Goal: Task Accomplishment & Management: Complete application form

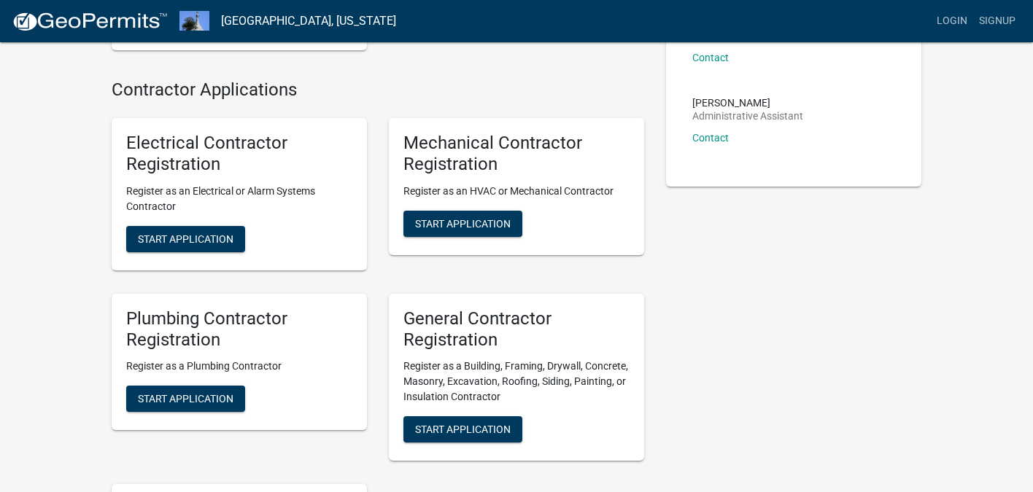
scroll to position [233, 0]
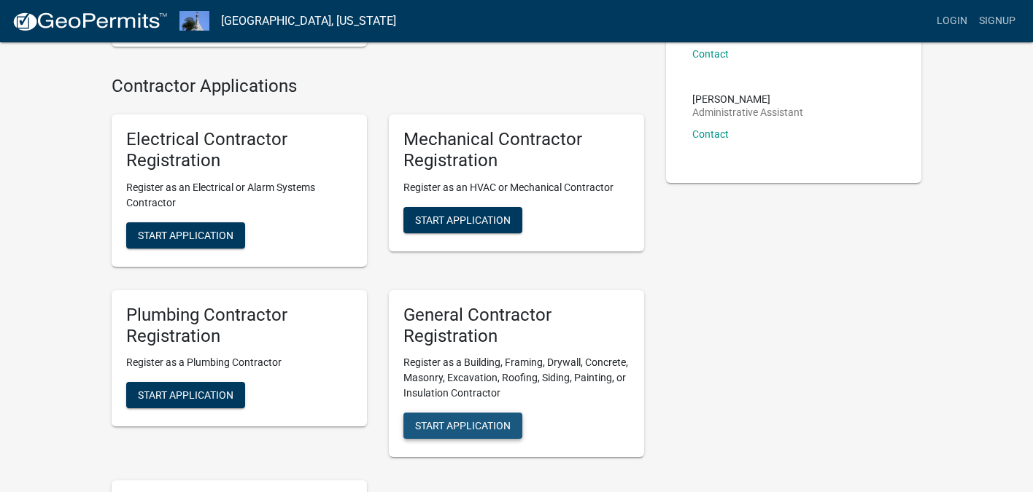
click at [476, 430] on span "Start Application" at bounding box center [463, 426] width 96 height 12
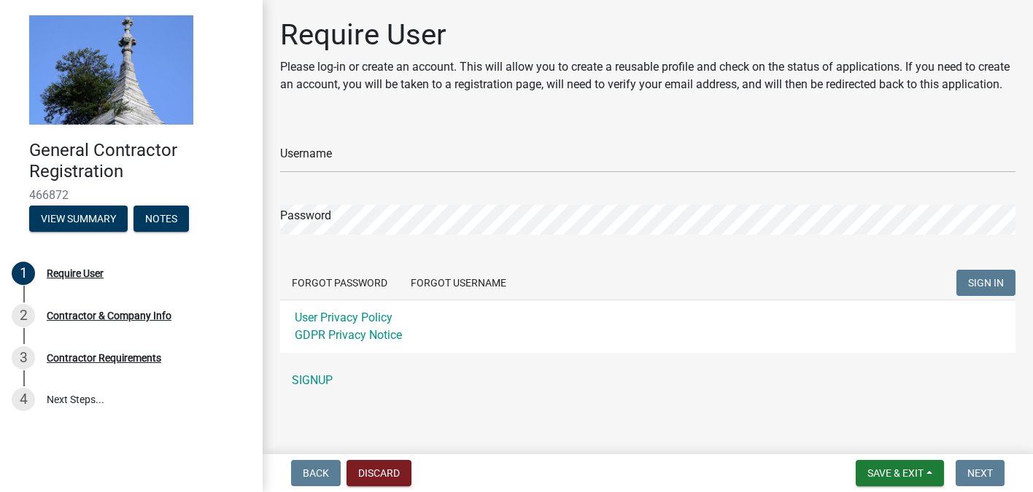
scroll to position [4, 0]
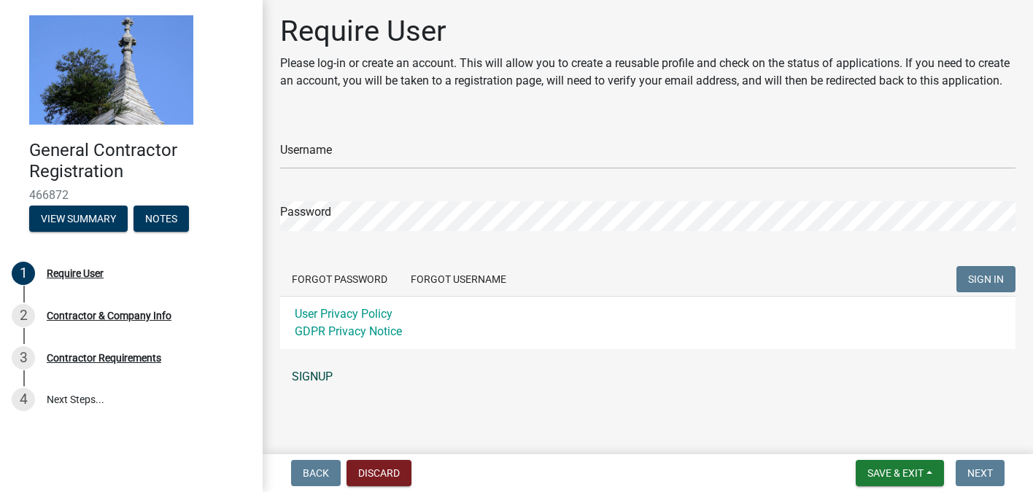
click at [317, 373] on link "SIGNUP" at bounding box center [647, 377] width 735 height 29
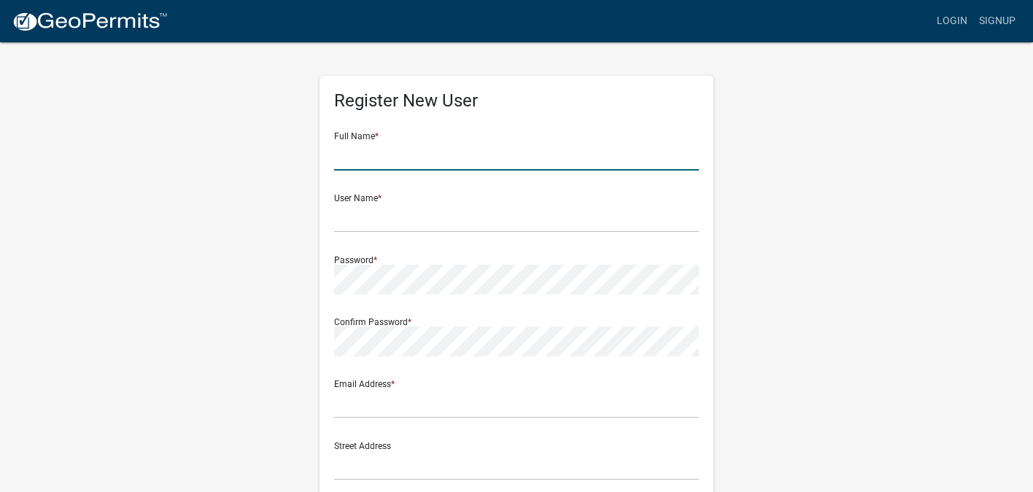
click at [435, 153] on input "text" at bounding box center [516, 156] width 365 height 30
type input "j"
type input "[PERSON_NAME]"
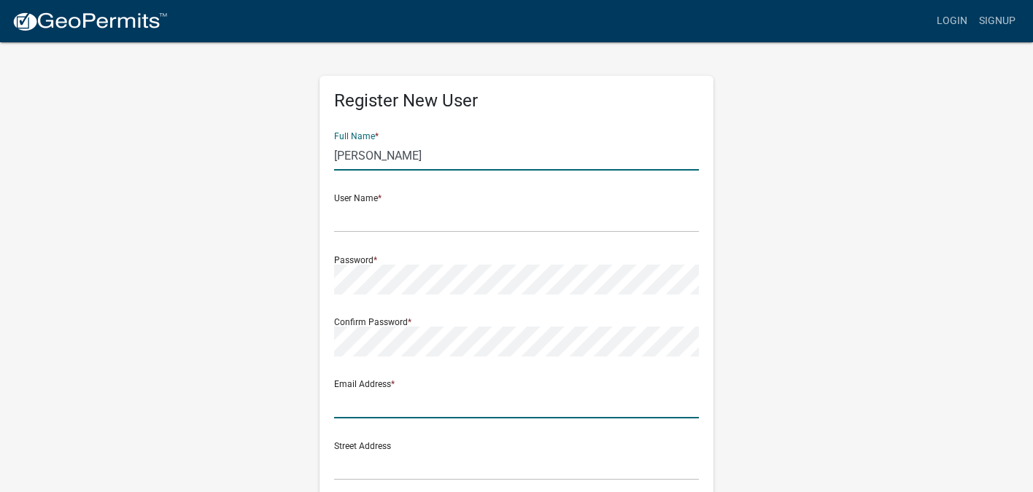
type input "[EMAIL_ADDRESS][DOMAIN_NAME]"
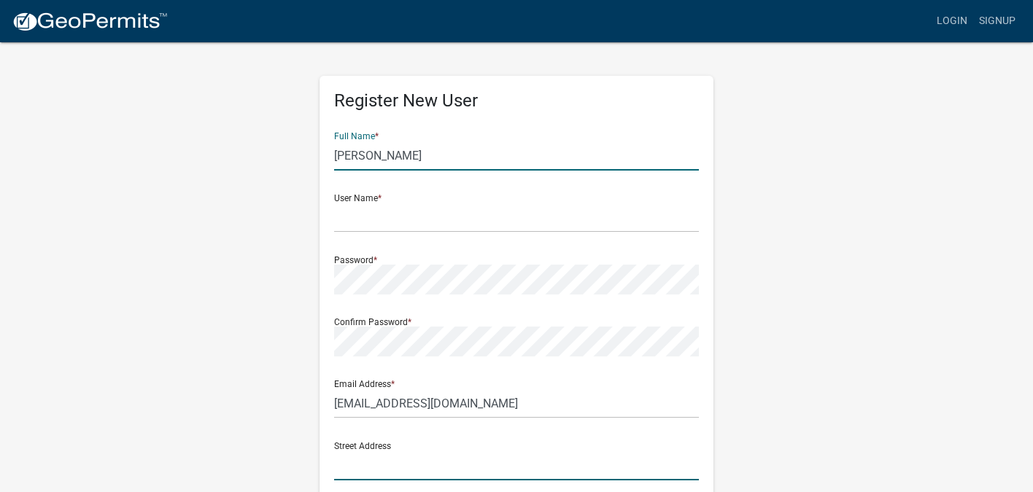
type input "[STREET_ADDRESS]"
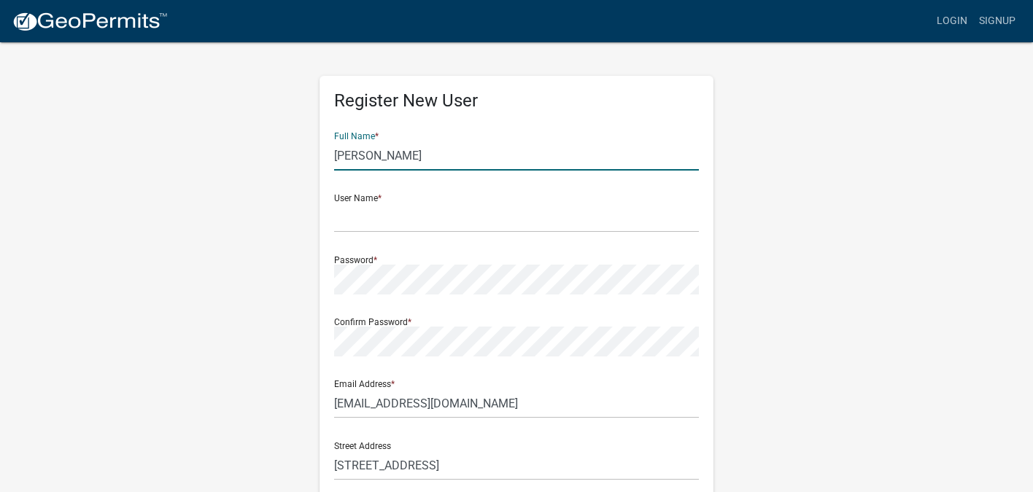
type input "[GEOGRAPHIC_DATA]"
type input "[US_STATE]"
type input "47240"
type input "8126141630"
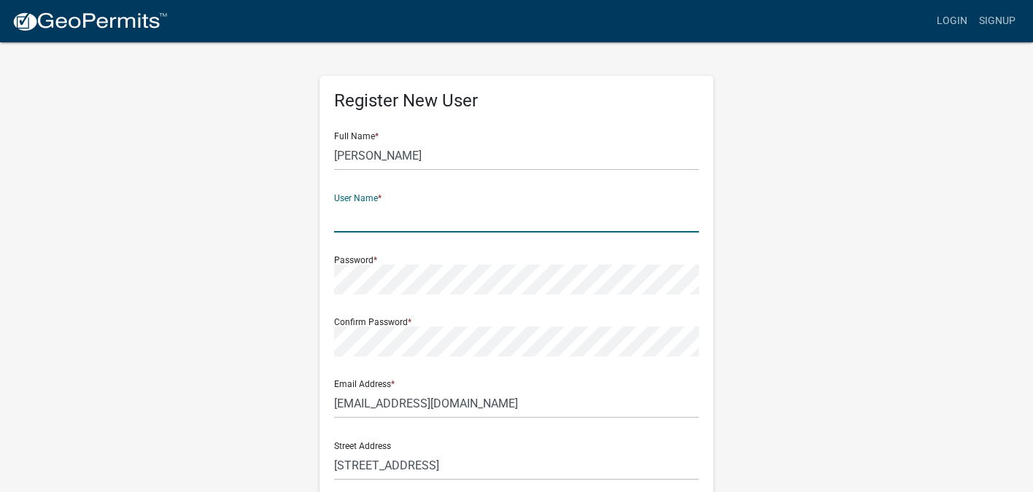
click at [451, 217] on input "text" at bounding box center [516, 218] width 365 height 30
type input "Jsig25"
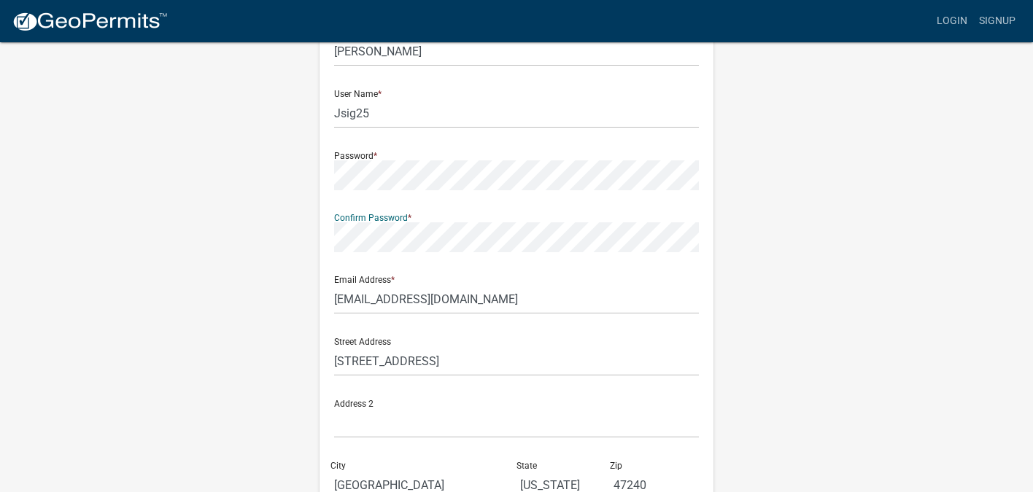
scroll to position [111, 0]
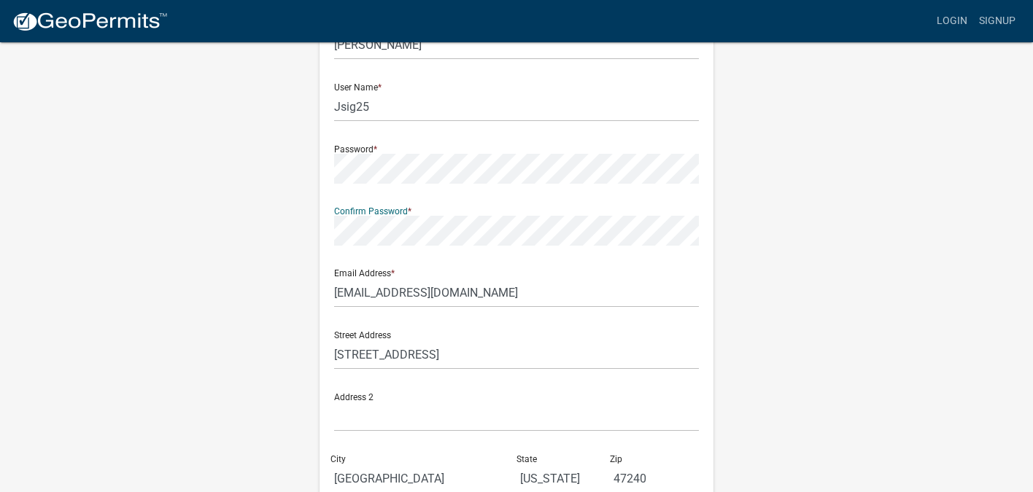
click at [334, 246] on div at bounding box center [334, 246] width 0 height 0
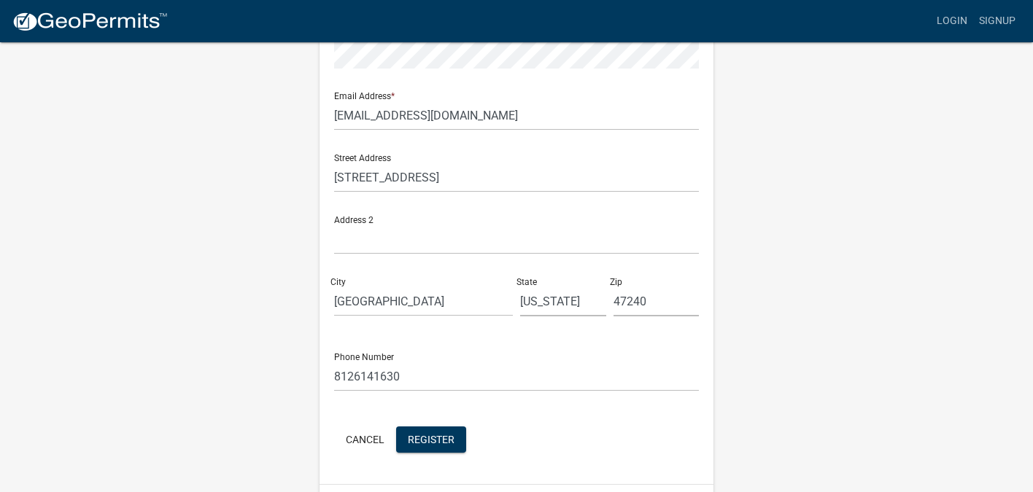
scroll to position [329, 0]
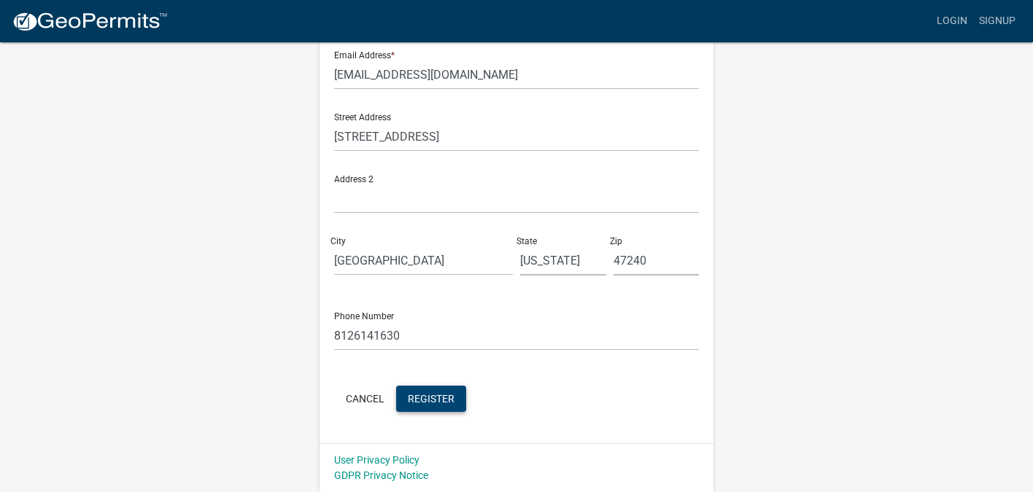
click at [433, 399] on span "Register" at bounding box center [431, 398] width 47 height 12
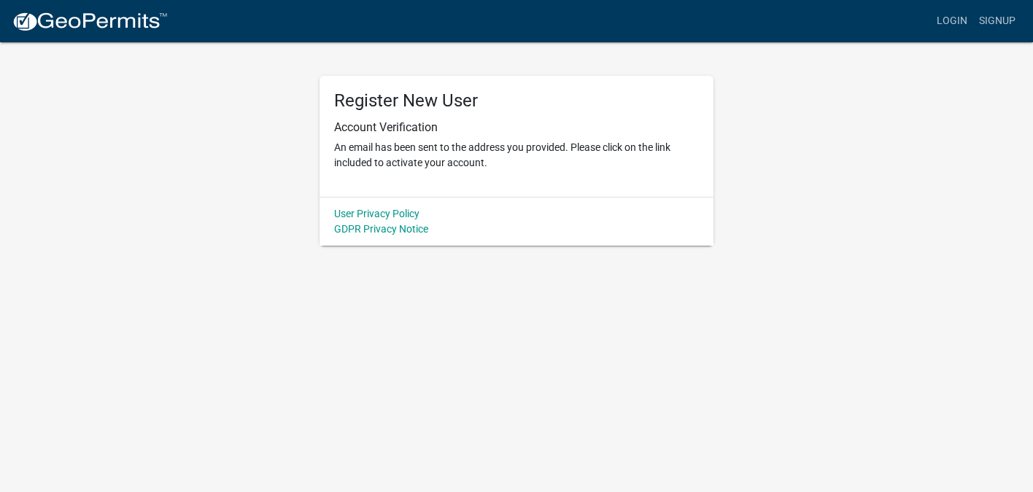
scroll to position [0, 0]
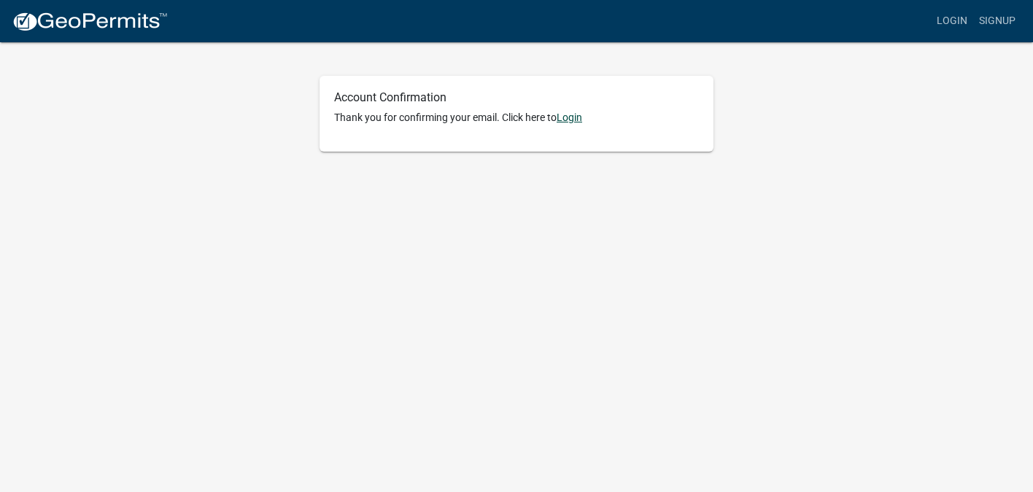
click at [575, 119] on link "Login" at bounding box center [570, 118] width 26 height 12
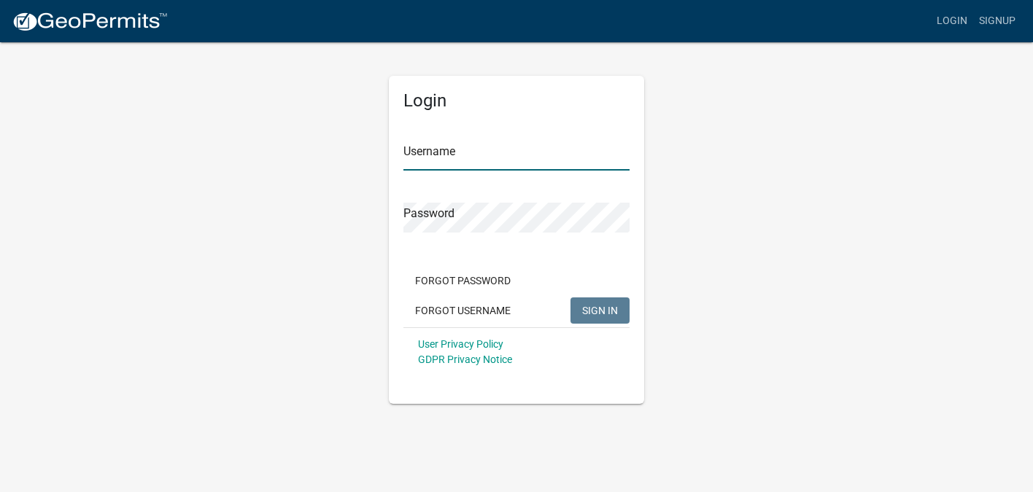
click at [489, 158] on input "Username" at bounding box center [516, 156] width 226 height 30
type input "Jsig25"
click at [473, 237] on form "Username Jsig25 Password Forgot Password Forgot Username SIGN IN User Privacy P…" at bounding box center [516, 248] width 226 height 256
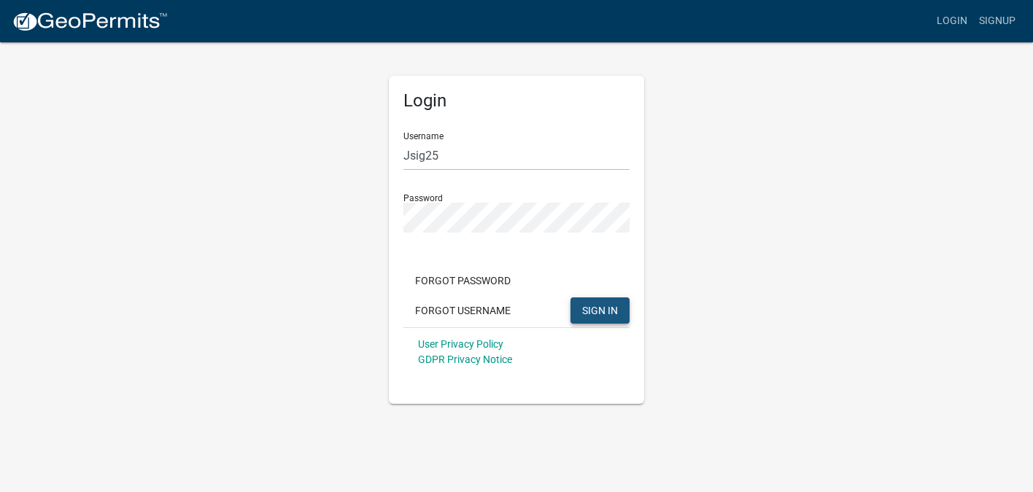
click at [605, 307] on span "SIGN IN" at bounding box center [600, 310] width 36 height 12
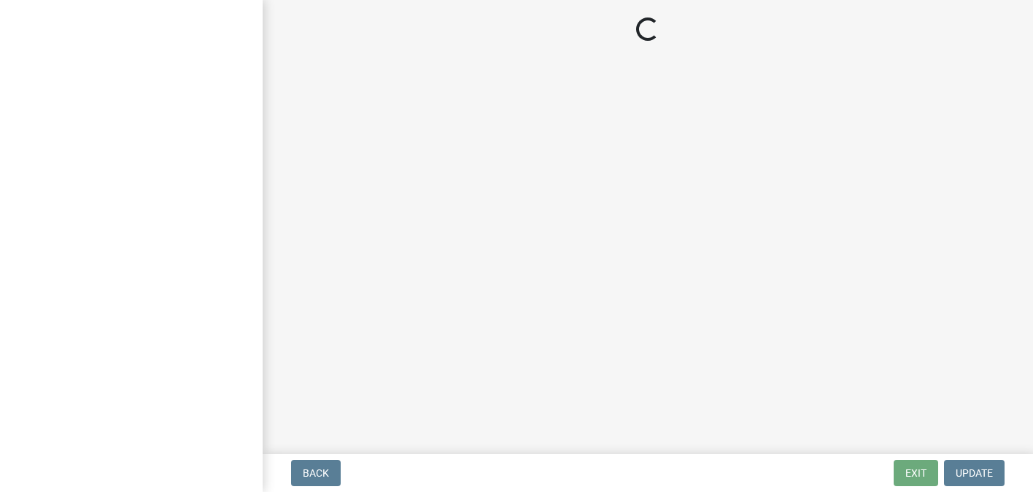
select select "[US_STATE]"
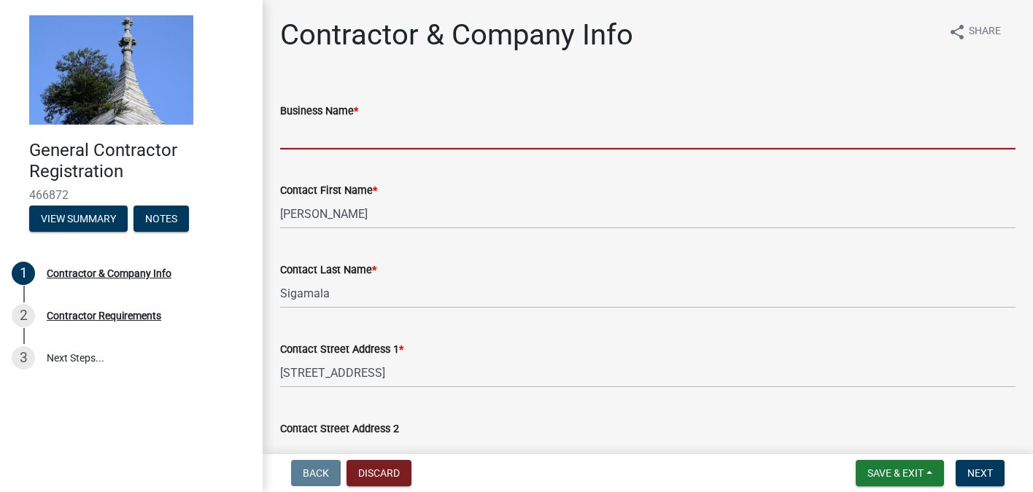
click at [410, 133] on input "Business Name *" at bounding box center [647, 135] width 735 height 30
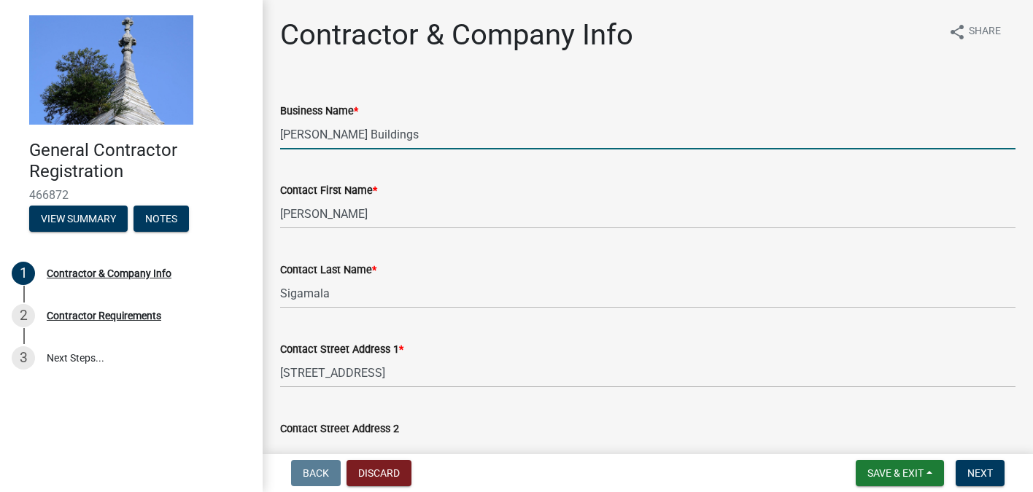
type input "Comer Buildings"
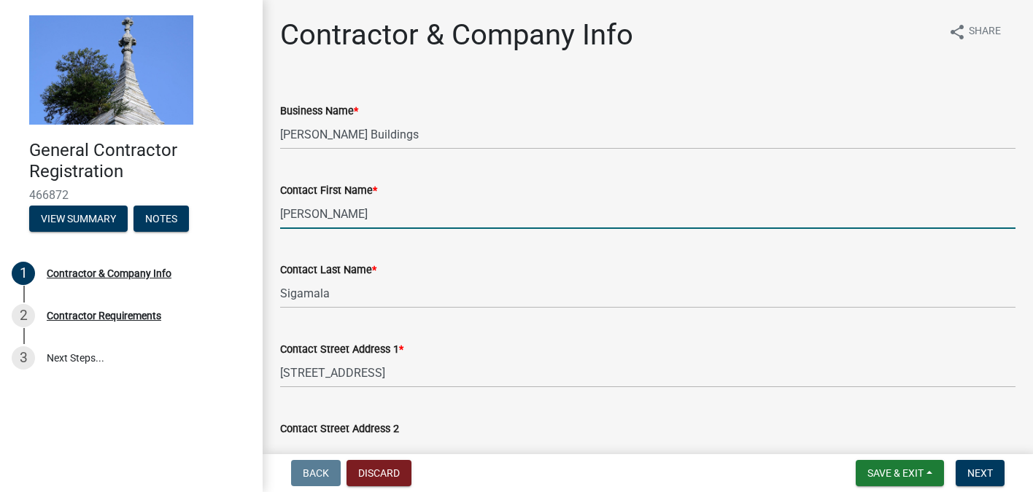
type input "Blake"
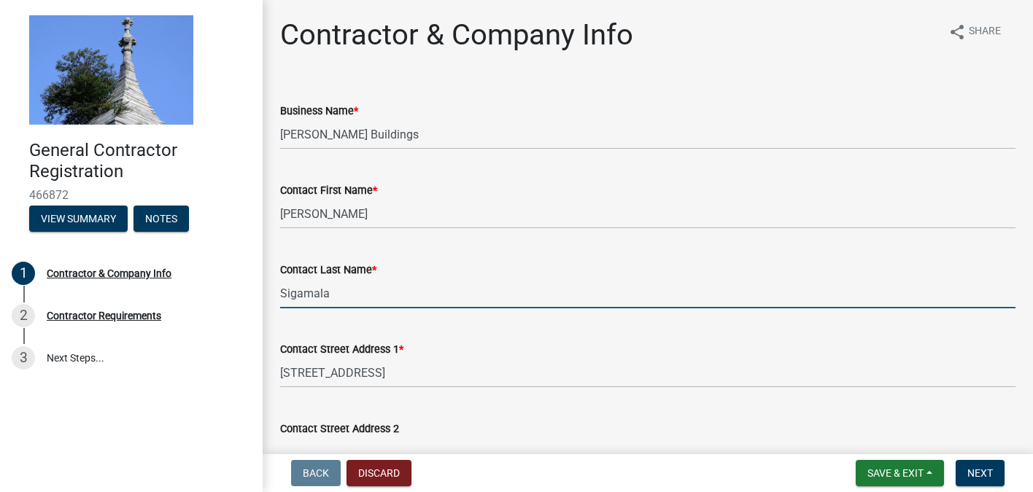
drag, startPoint x: 333, startPoint y: 300, endPoint x: 275, endPoint y: 285, distance: 60.2
click at [275, 285] on div "Contact Last Name * Sigamala" at bounding box center [647, 275] width 757 height 68
type input "Comer"
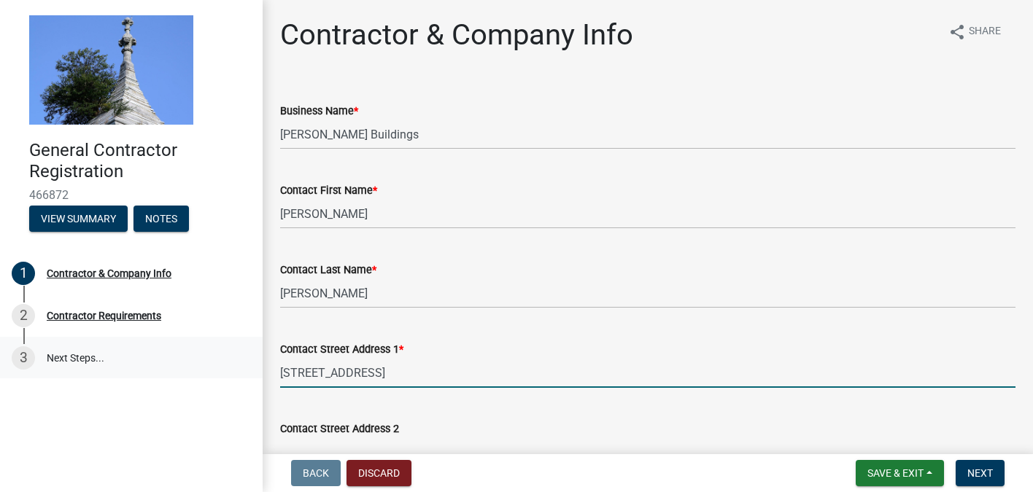
drag, startPoint x: 393, startPoint y: 372, endPoint x: 262, endPoint y: 369, distance: 131.3
click at [262, 369] on div "General Contractor Registration 466872 View Summary Notes 1 Contractor & Compan…" at bounding box center [516, 246] width 1033 height 492
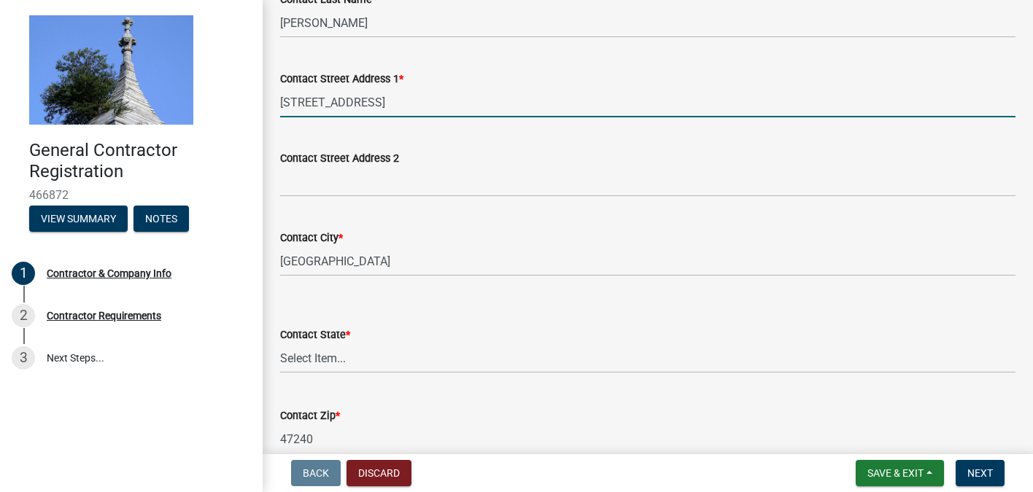
scroll to position [279, 0]
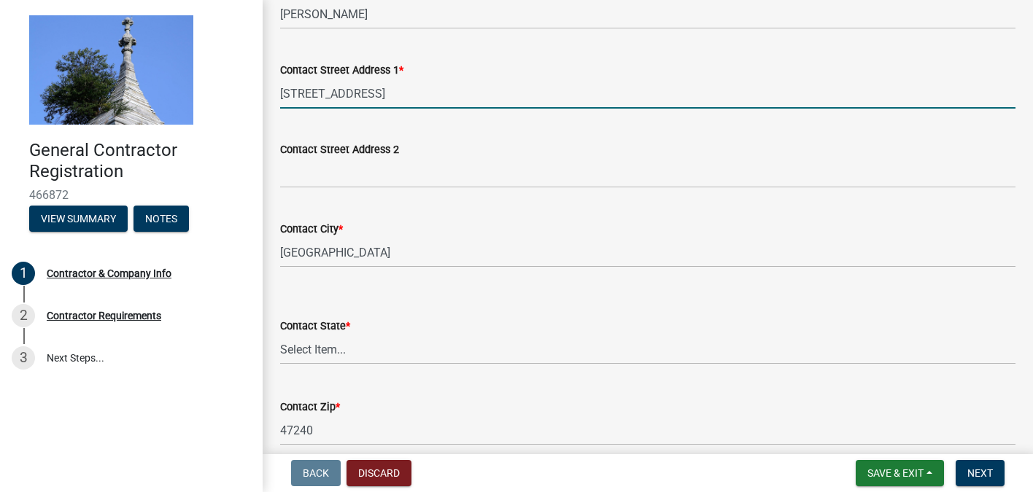
type input "4273 W Co Rd 350 N"
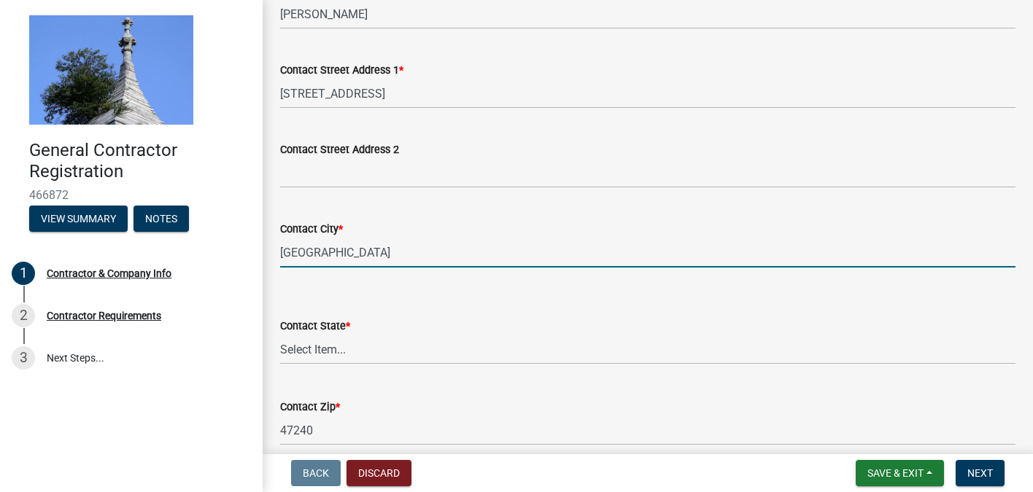
drag, startPoint x: 341, startPoint y: 252, endPoint x: 276, endPoint y: 249, distance: 65.0
click at [276, 249] on div "Contact City * Greensburg" at bounding box center [647, 234] width 757 height 68
type input "Osgood"
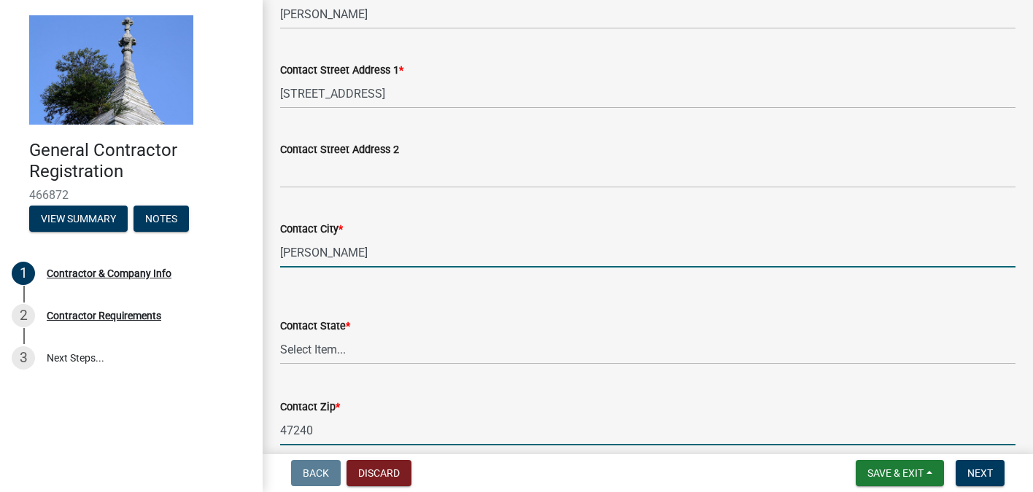
click at [488, 442] on input "47240" at bounding box center [647, 431] width 735 height 30
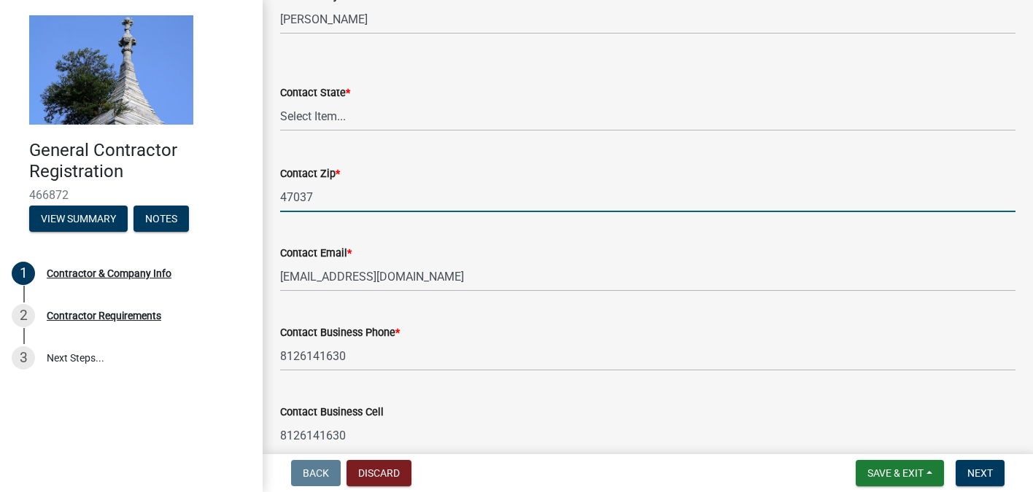
scroll to position [522, 0]
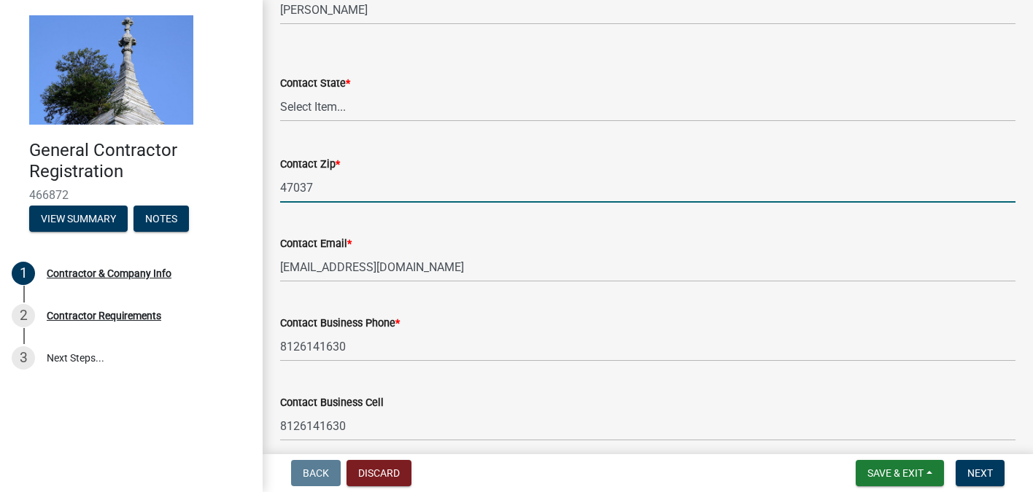
type input "47037"
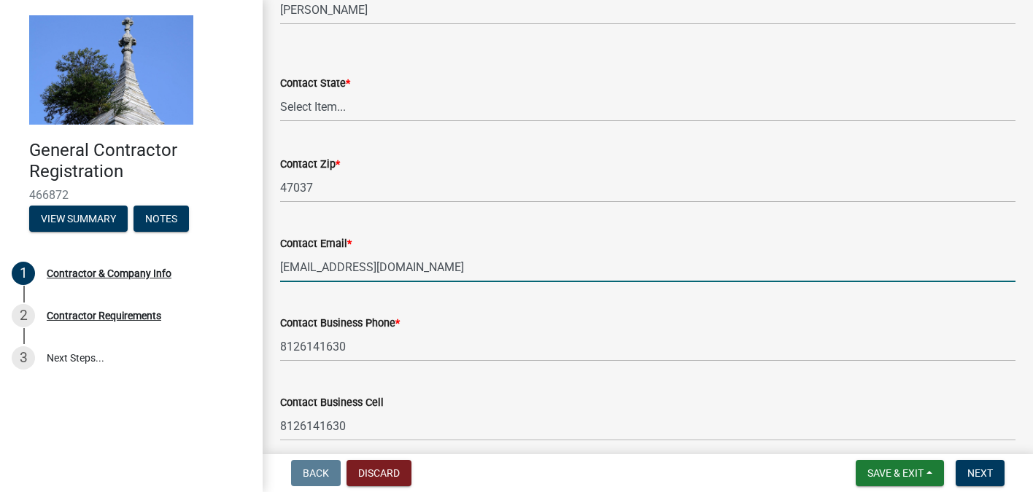
drag, startPoint x: 412, startPoint y: 271, endPoint x: 278, endPoint y: 261, distance: 134.6
click at [278, 261] on div "Contact Email * jillsigamala@gmail.com" at bounding box center [647, 248] width 757 height 68
type input "comerbuildings@gmail.com"
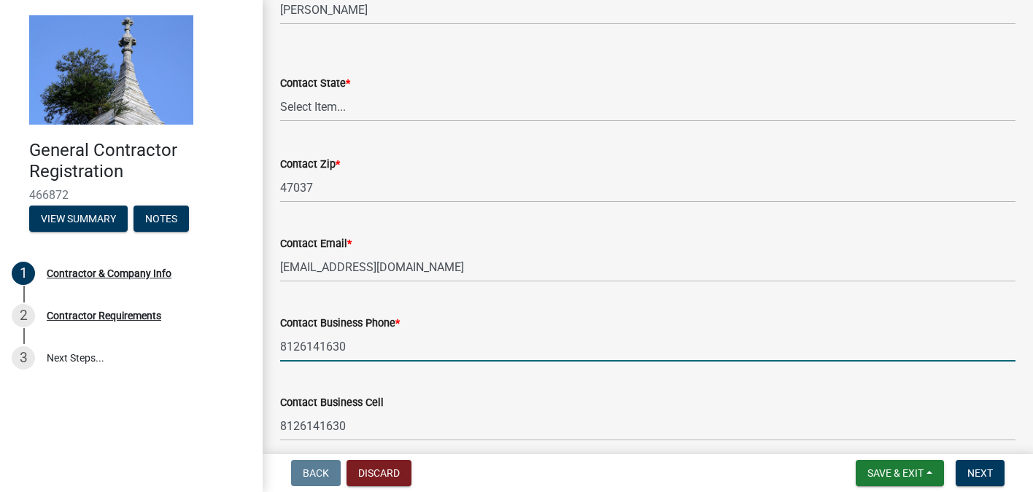
drag, startPoint x: 347, startPoint y: 347, endPoint x: 265, endPoint y: 346, distance: 82.4
click at [265, 346] on div "Contractor & Company Info share Share Business Name * Comer Buildings Contact F…" at bounding box center [648, 20] width 770 height 1050
type input "8126210930"
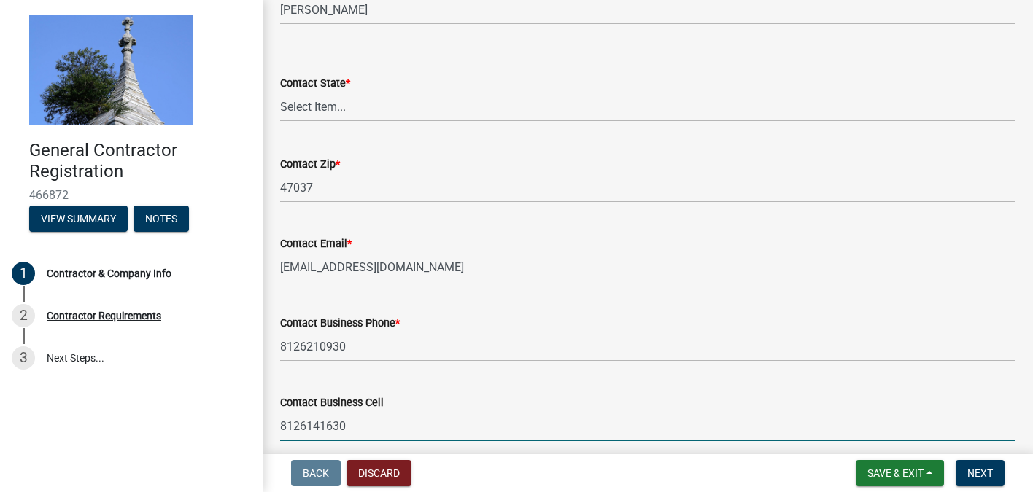
drag, startPoint x: 349, startPoint y: 422, endPoint x: 244, endPoint y: 427, distance: 105.1
click at [244, 427] on div "General Contractor Registration 466872 View Summary Notes 1 Contractor & Compan…" at bounding box center [516, 246] width 1033 height 492
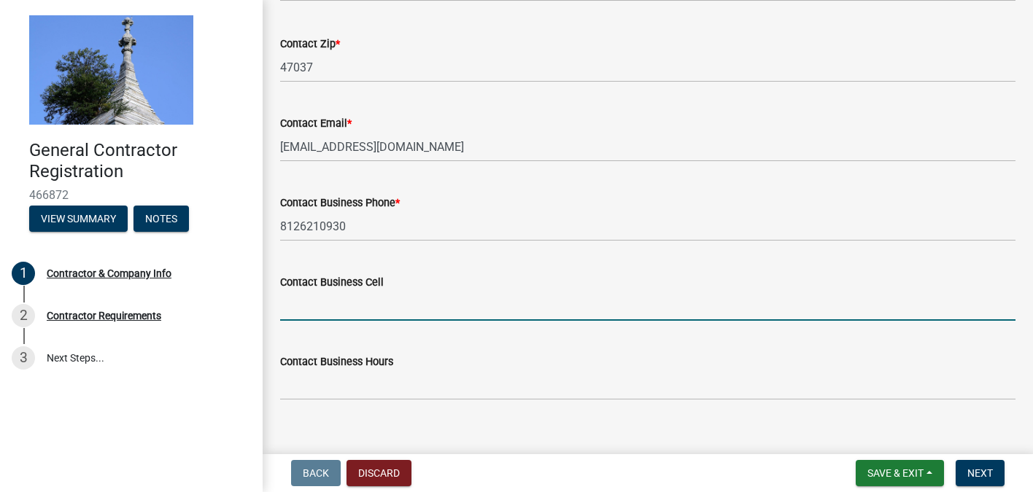
scroll to position [663, 0]
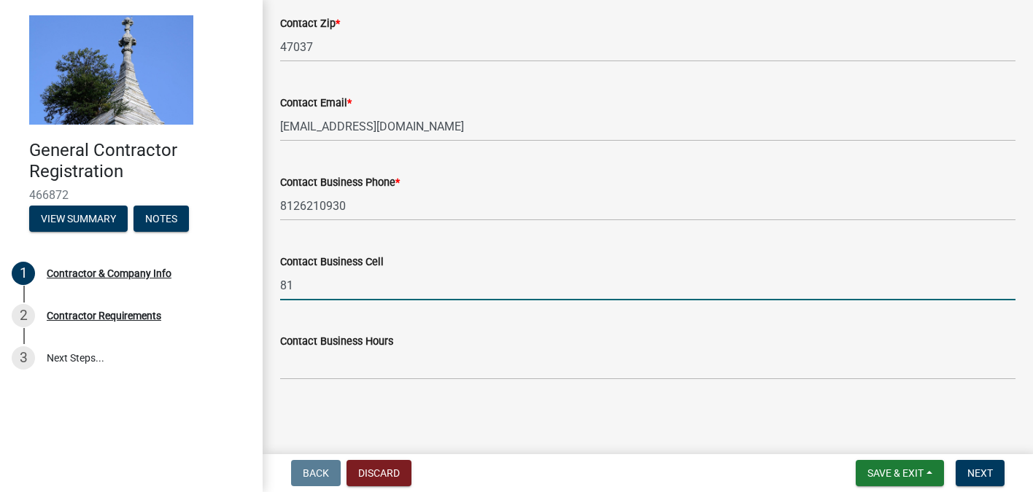
type input "8"
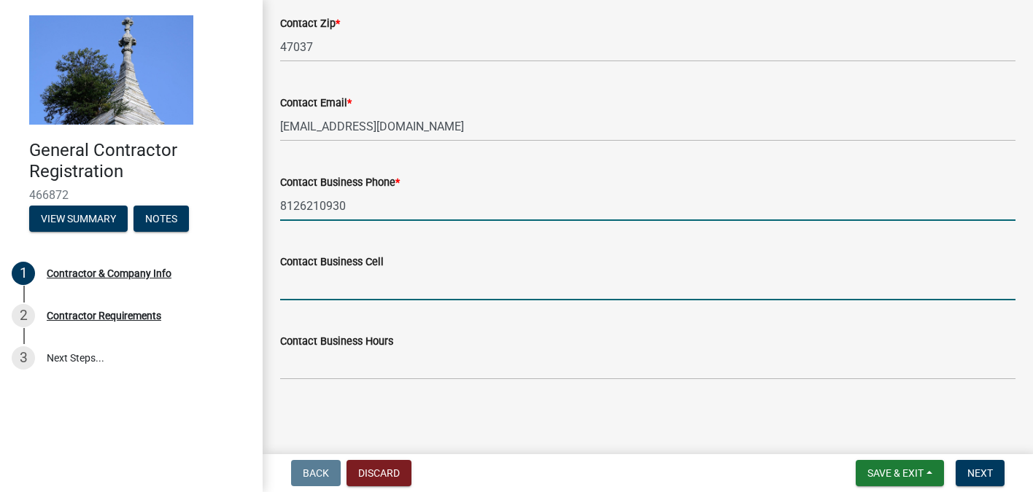
click at [354, 207] on input "8126210930" at bounding box center [647, 206] width 735 height 30
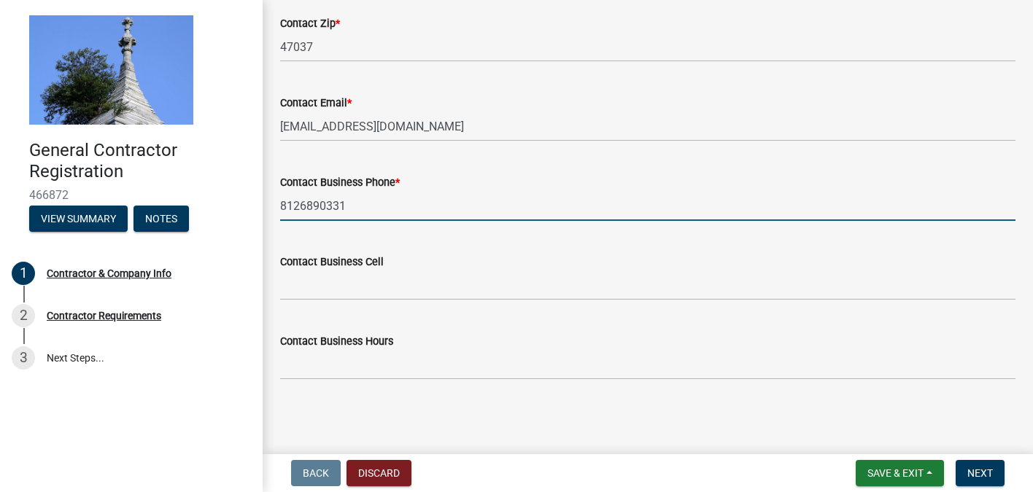
type input "8126890331"
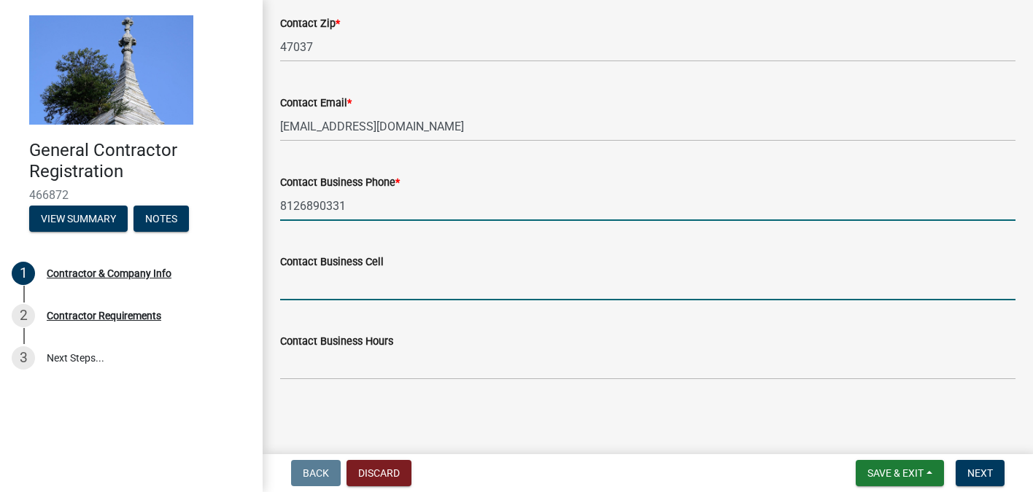
click at [353, 284] on input "Contact Business Cell" at bounding box center [647, 286] width 735 height 30
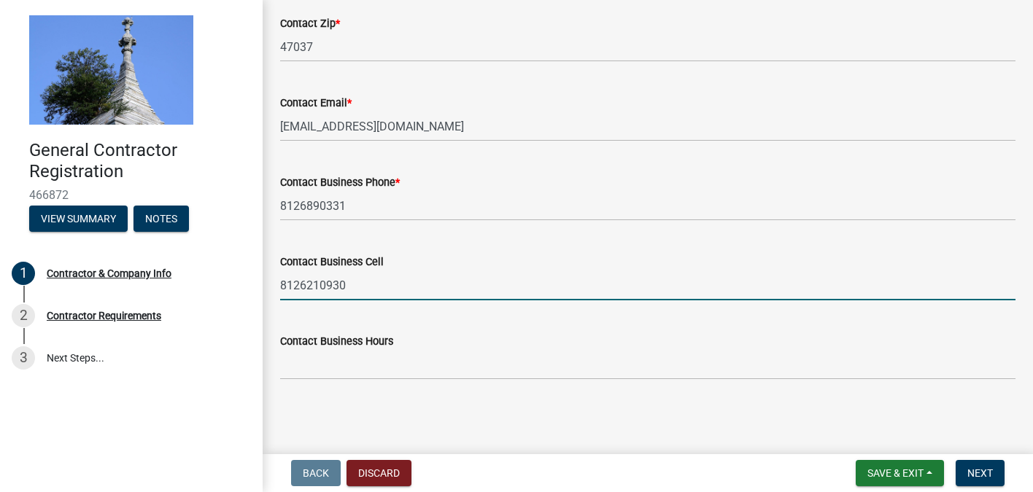
type input "8126210930"
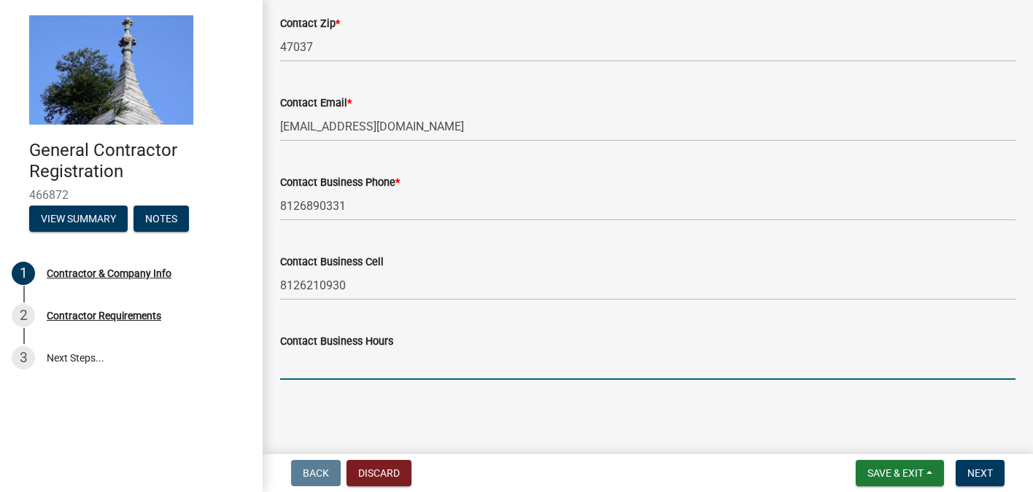
click at [406, 370] on input "Contact Business Hours" at bounding box center [647, 365] width 735 height 30
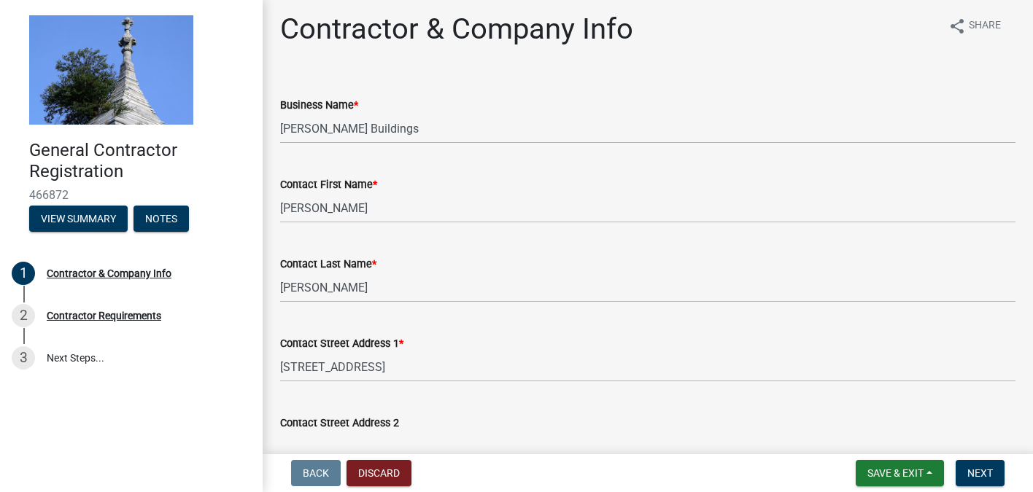
scroll to position [0, 0]
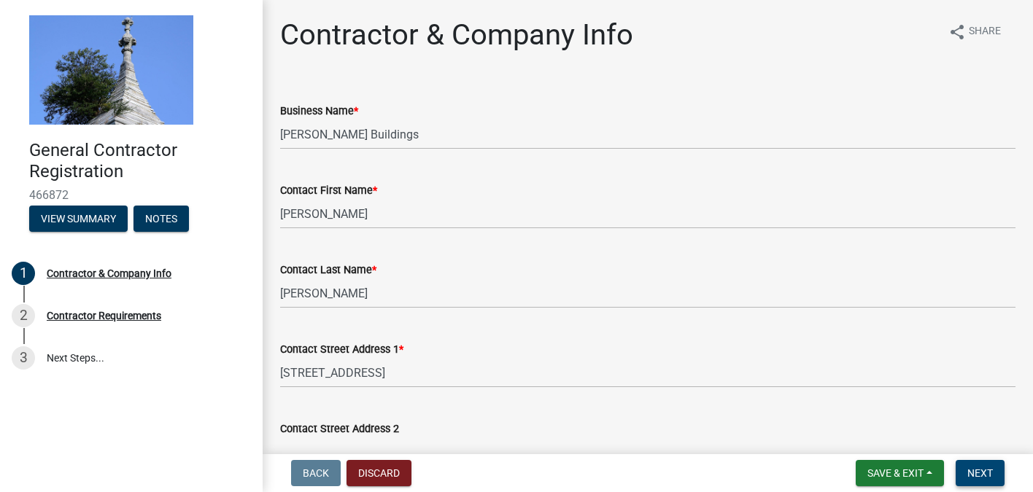
type input "7am-7pm"
click at [980, 478] on span "Next" at bounding box center [980, 474] width 26 height 12
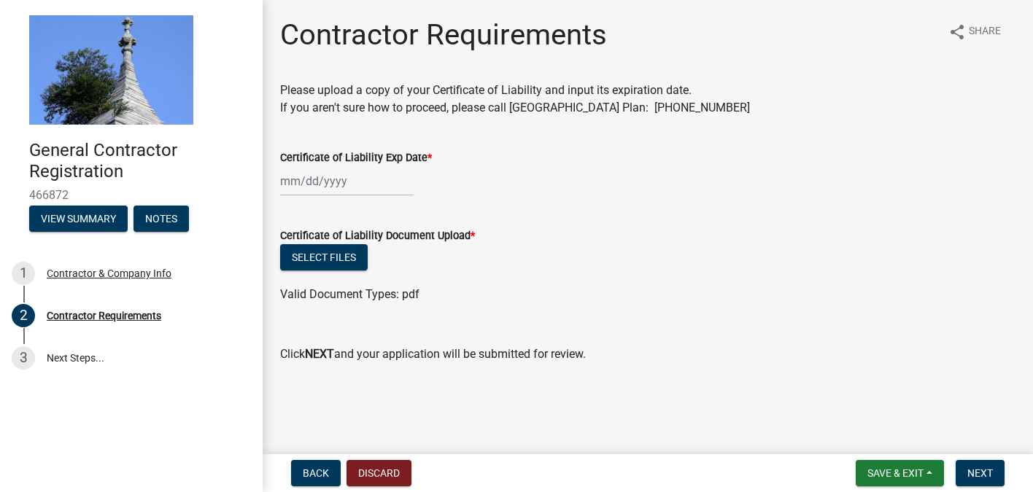
click at [294, 182] on div at bounding box center [346, 181] width 133 height 30
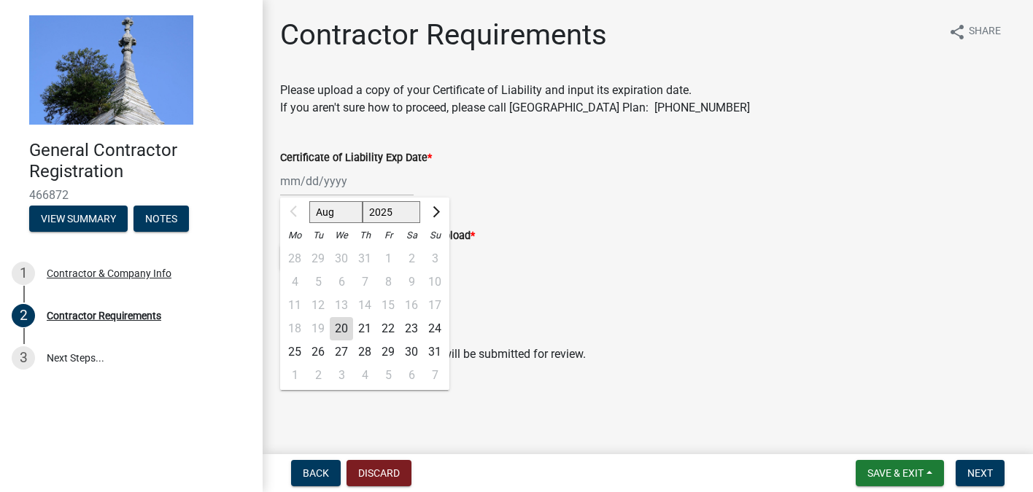
click at [342, 331] on div "20" at bounding box center [341, 328] width 23 height 23
type input "08/20/2025"
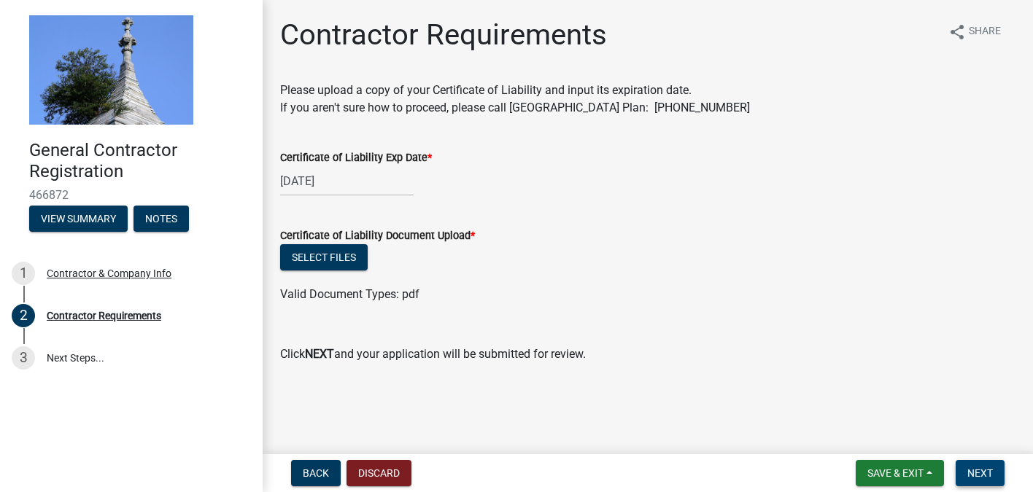
click at [985, 474] on span "Next" at bounding box center [980, 474] width 26 height 12
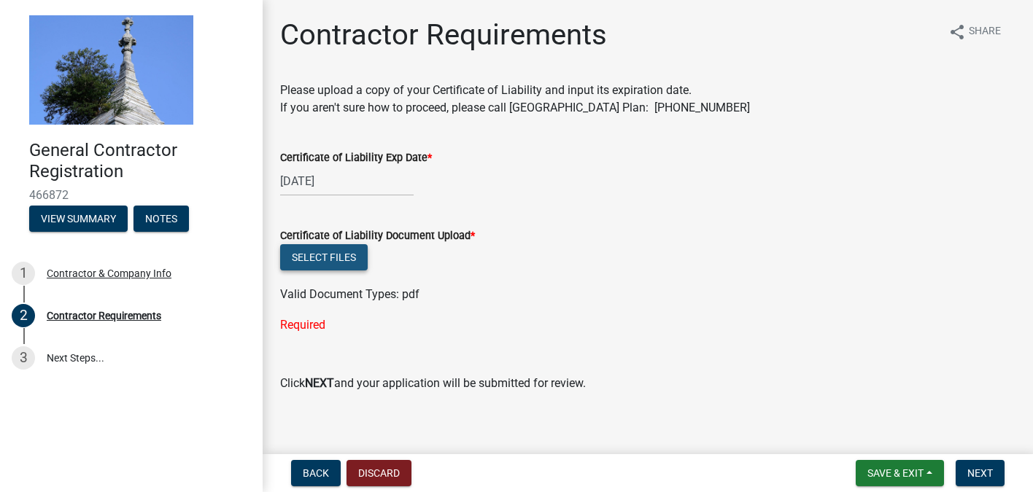
click at [345, 257] on button "Select files" at bounding box center [324, 257] width 88 height 26
click at [382, 473] on button "Discard" at bounding box center [378, 473] width 65 height 26
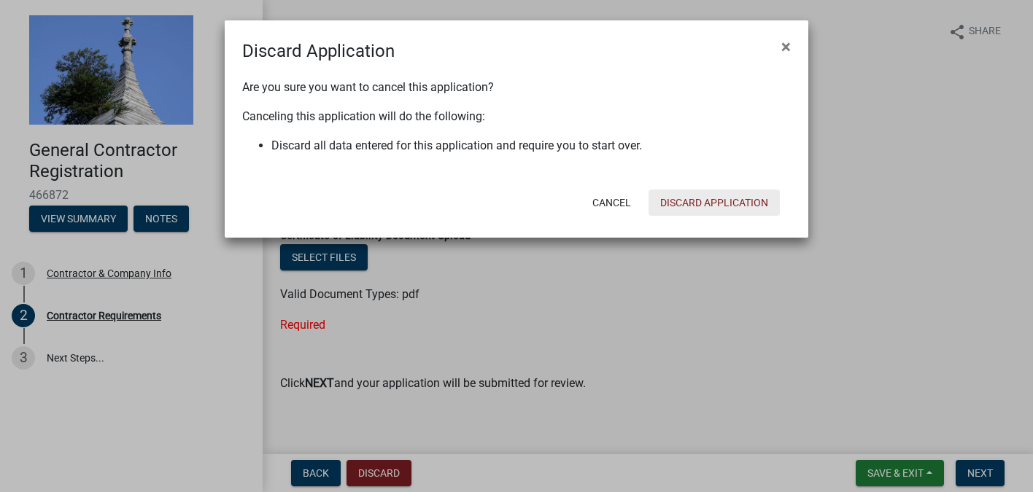
click at [740, 200] on button "Discard Application" at bounding box center [713, 203] width 131 height 26
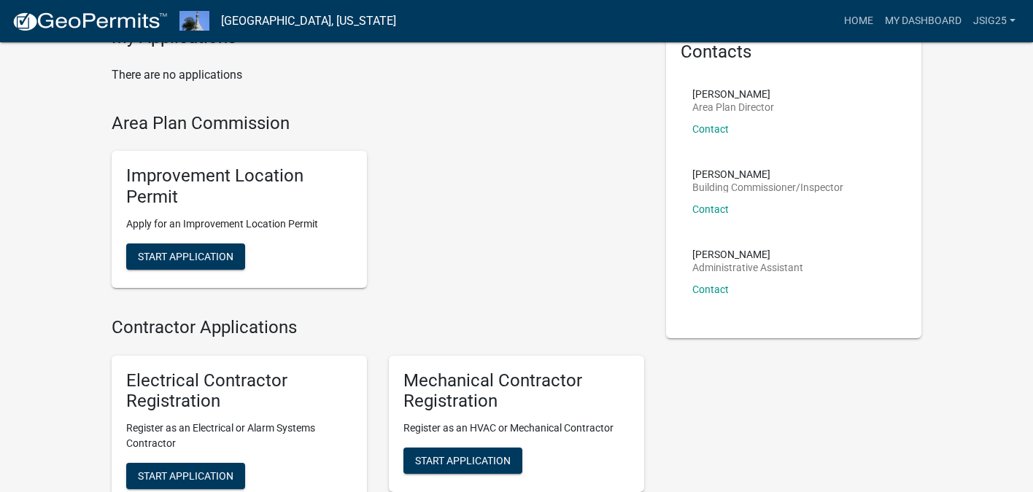
scroll to position [79, 0]
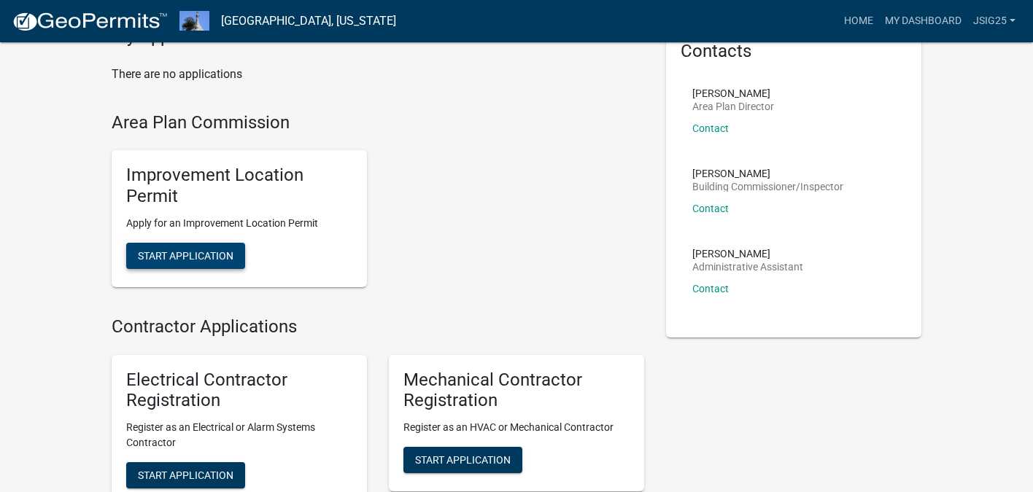
click at [204, 256] on span "Start Application" at bounding box center [186, 255] width 96 height 12
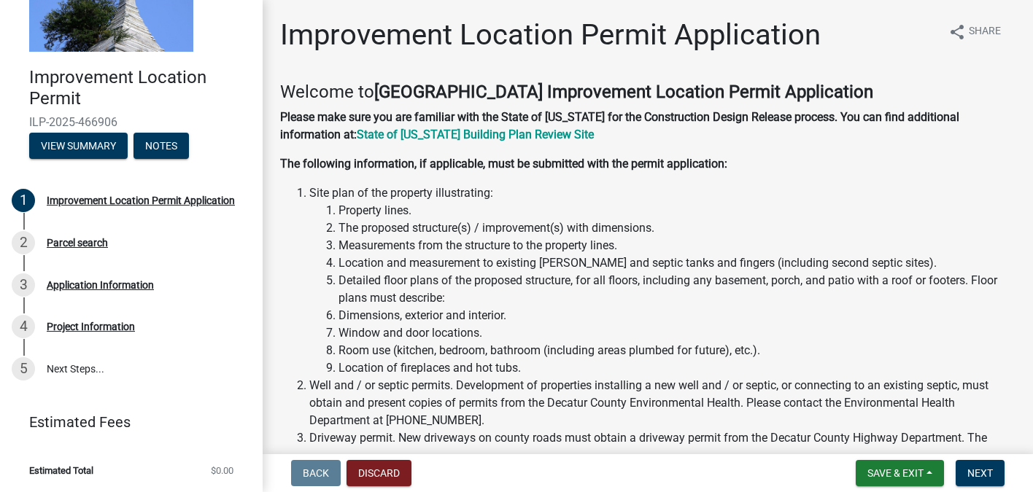
scroll to position [312, 0]
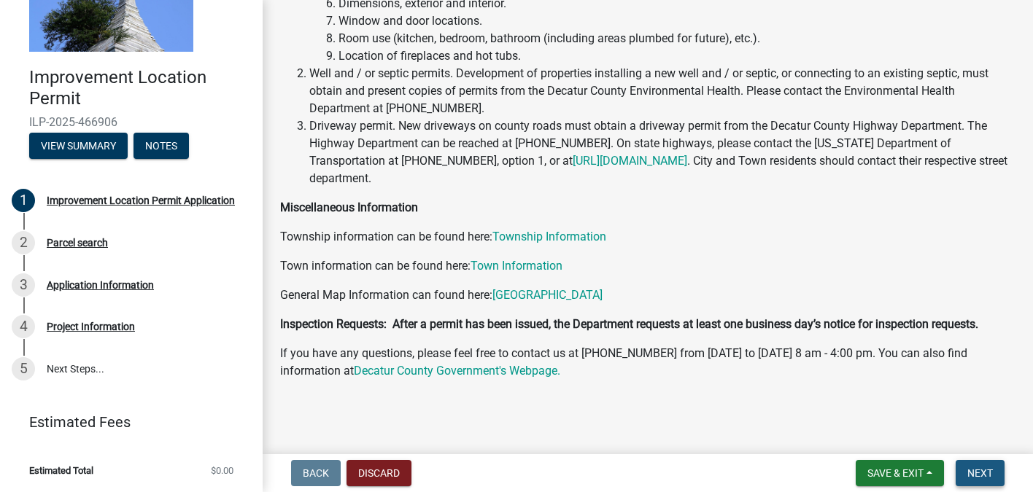
click at [983, 470] on span "Next" at bounding box center [980, 474] width 26 height 12
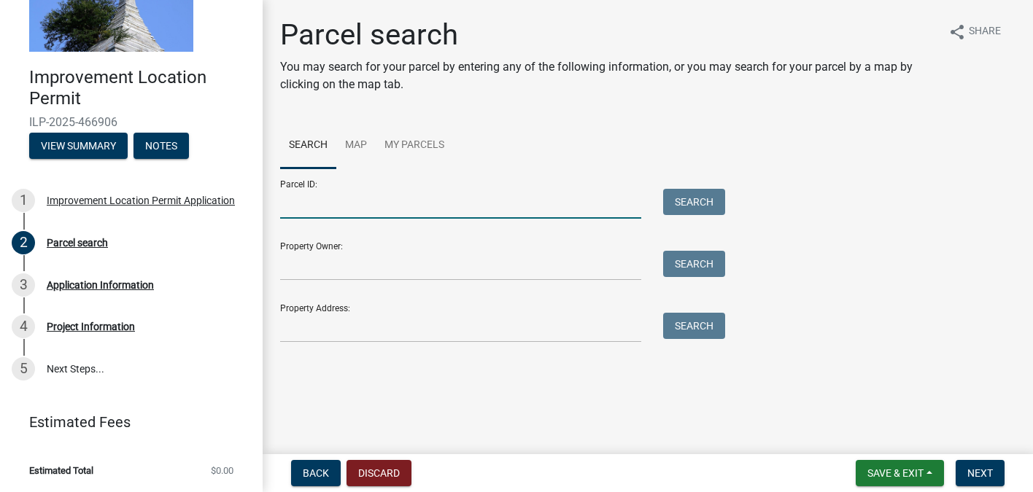
click at [339, 199] on input "Parcel ID:" at bounding box center [460, 204] width 361 height 30
type input "7054 E Co Rd 150 N Greensburg IN 47240"
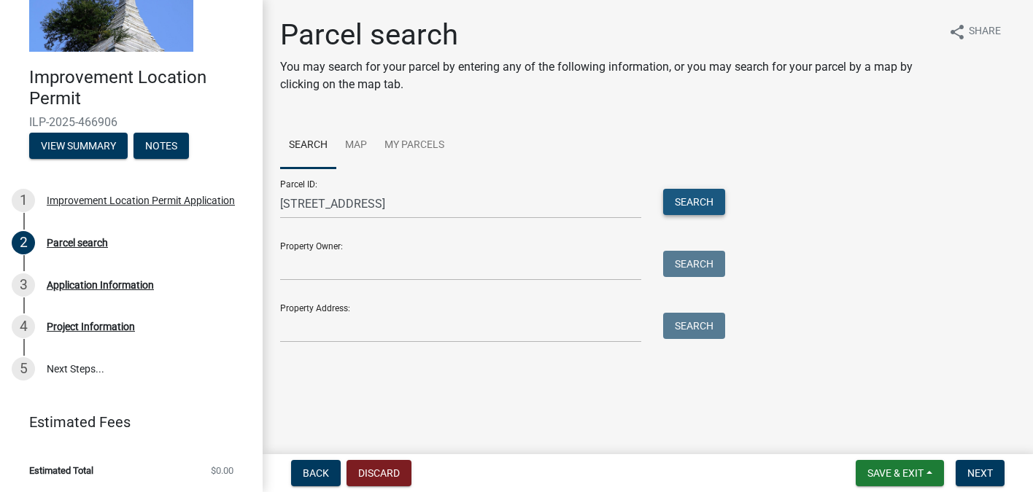
click at [700, 206] on button "Search" at bounding box center [694, 202] width 62 height 26
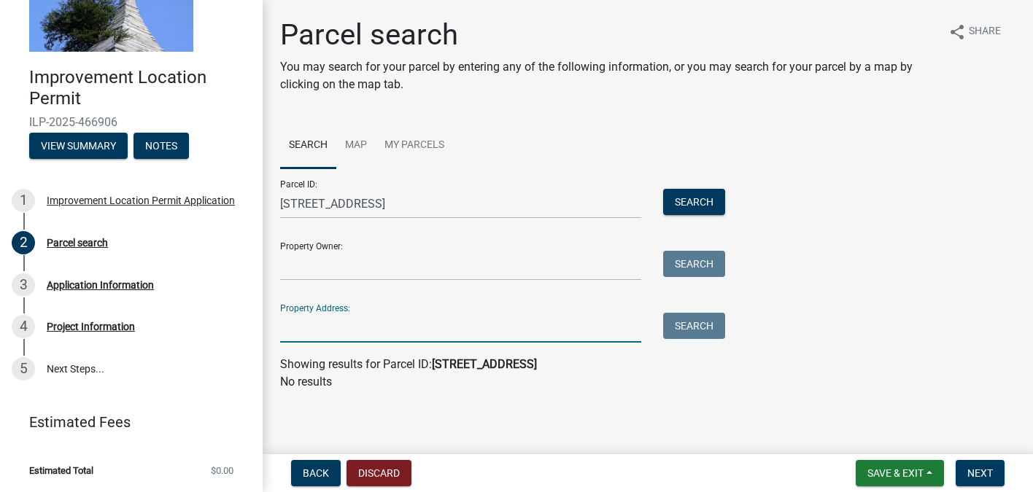
click at [401, 336] on input "Property Address:" at bounding box center [460, 328] width 361 height 30
click at [505, 195] on input "7054 E Co Rd 150 N Greensburg IN 47240" at bounding box center [460, 204] width 361 height 30
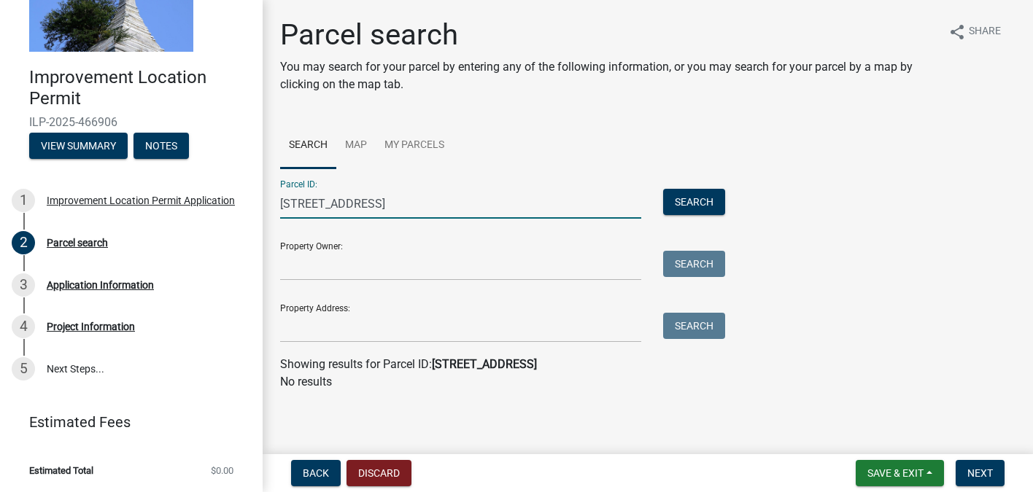
click at [505, 195] on input "7054 E Co Rd 150 N Greensburg IN 47240" at bounding box center [460, 204] width 361 height 30
drag, startPoint x: 509, startPoint y: 205, endPoint x: 109, endPoint y: 190, distance: 400.0
click at [109, 190] on div "Improvement Location Permit ILP-2025-466906 View Summary Notes 1 Improvement Lo…" at bounding box center [516, 246] width 1033 height 492
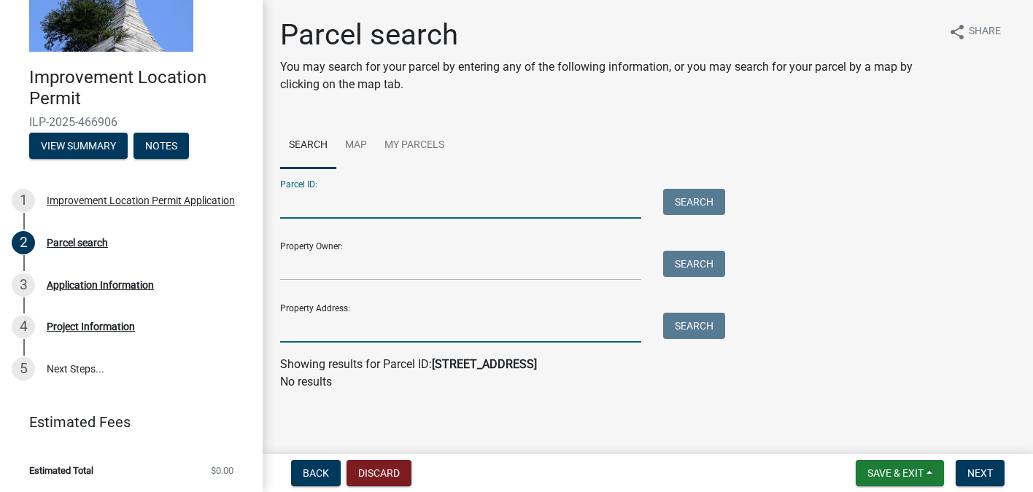
click at [325, 336] on input "Property Address:" at bounding box center [460, 328] width 361 height 30
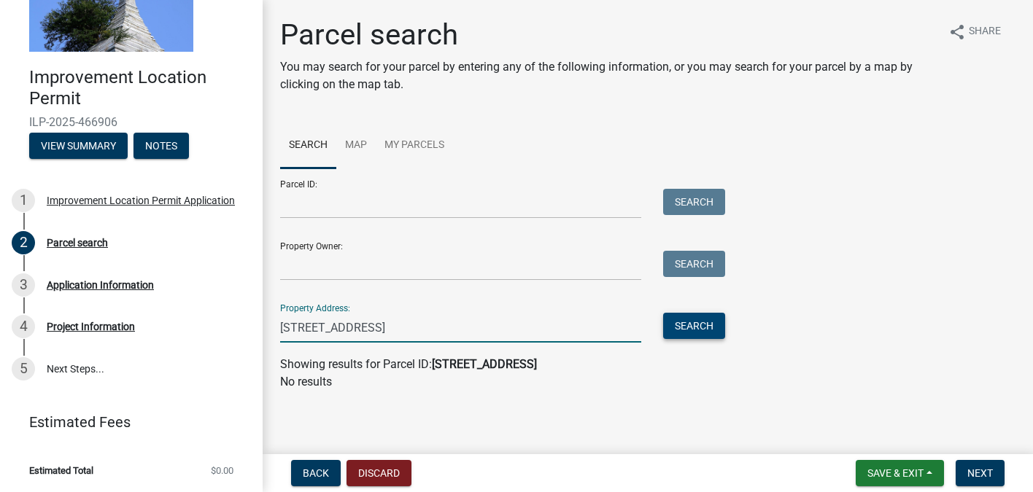
type input "7054 E Co Rd 150 N Greensburg IN 47240"
click at [688, 329] on button "Search" at bounding box center [694, 326] width 62 height 26
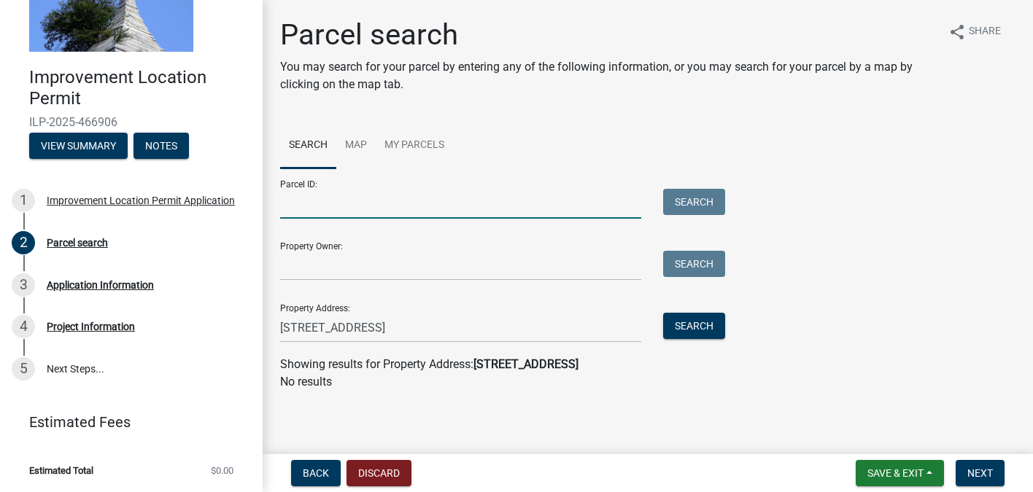
click at [336, 207] on input "Parcel ID:" at bounding box center [460, 204] width 361 height 30
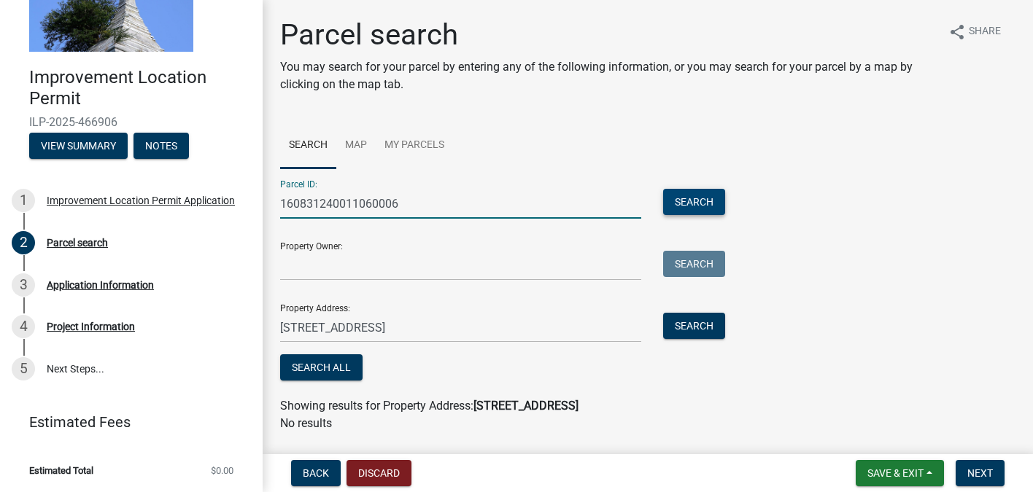
type input "160831240011060006"
click at [702, 196] on button "Search" at bounding box center [694, 202] width 62 height 26
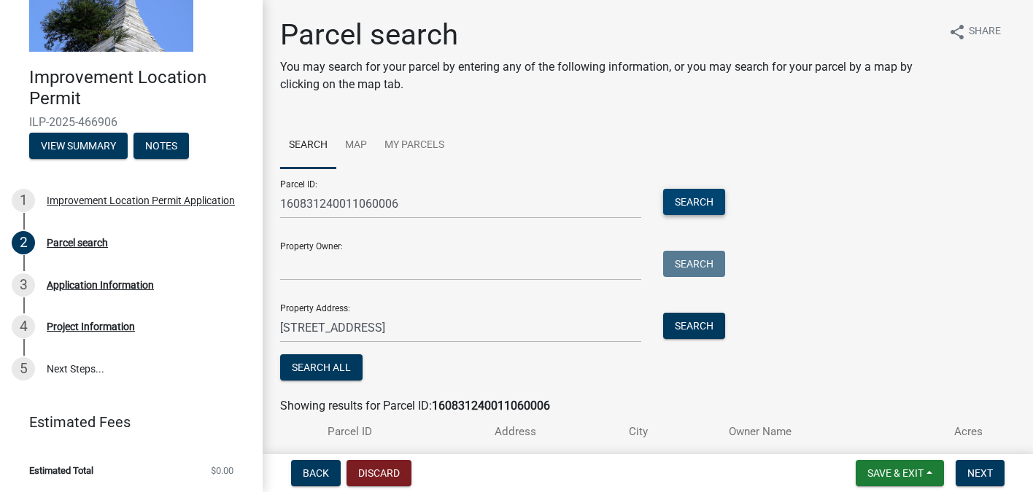
scroll to position [93, 0]
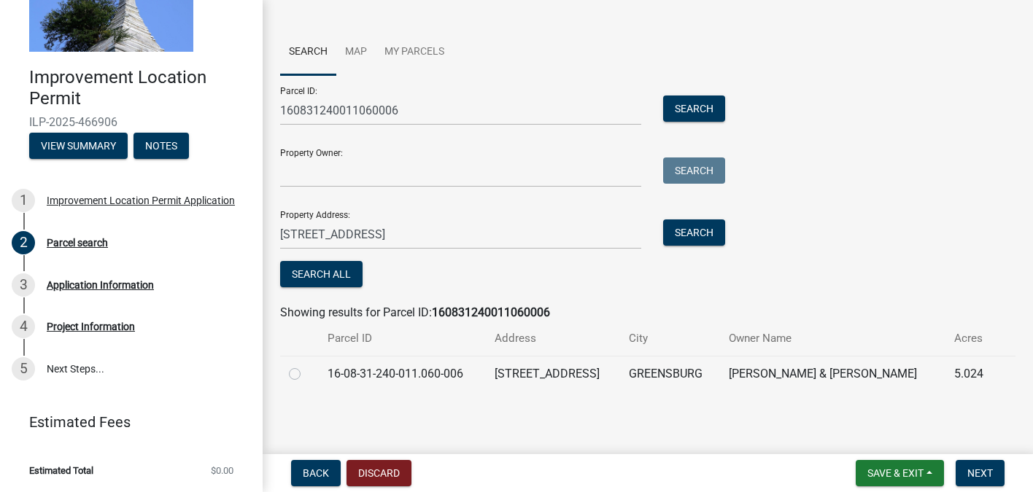
click at [306, 365] on label at bounding box center [306, 365] width 0 height 0
click at [306, 370] on input "radio" at bounding box center [310, 369] width 9 height 9
radio input "true"
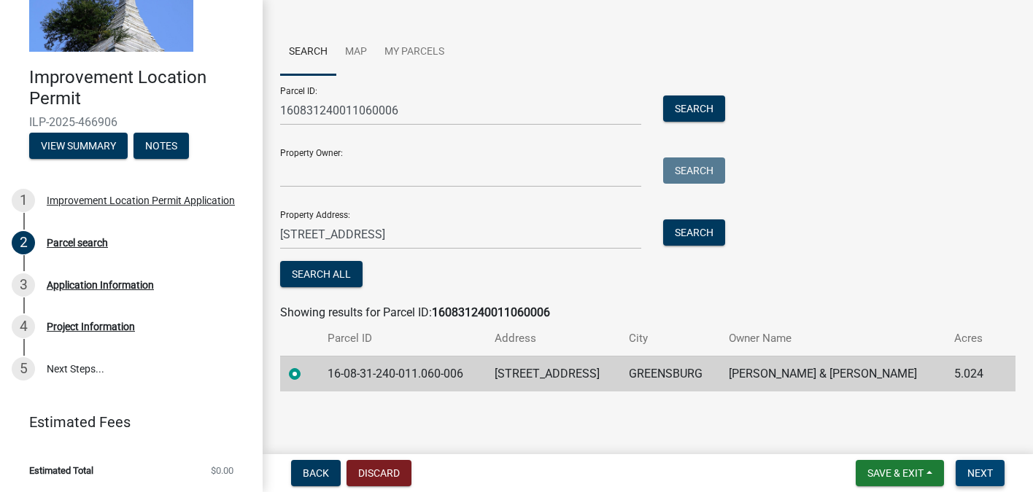
click at [986, 475] on span "Next" at bounding box center [980, 474] width 26 height 12
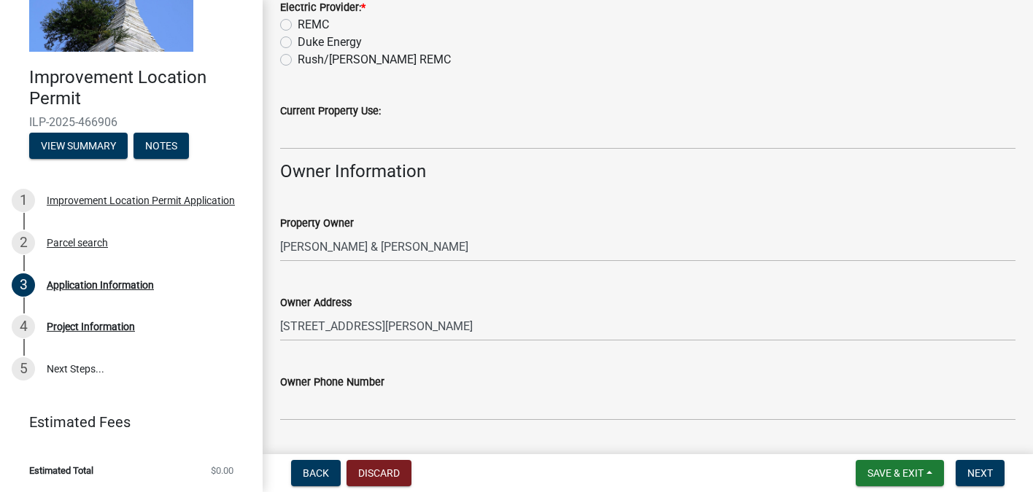
scroll to position [0, 0]
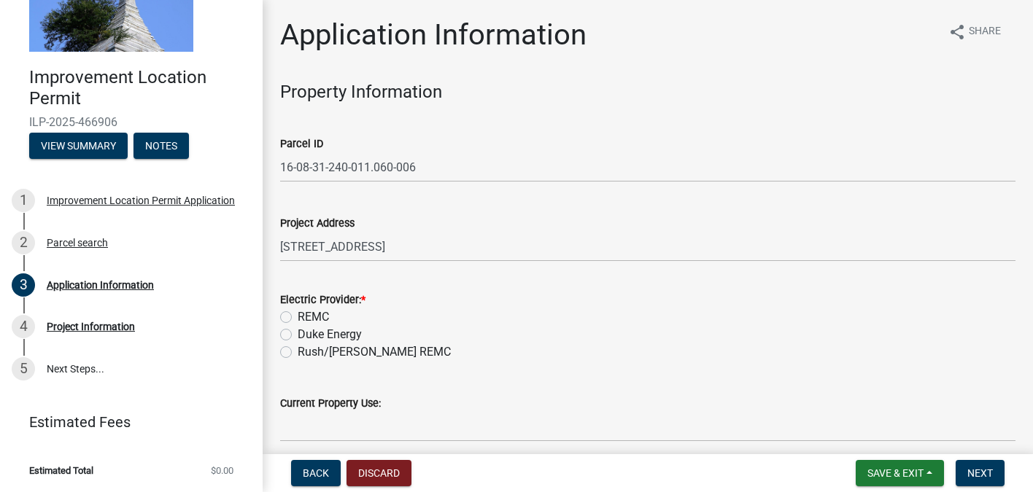
click at [298, 315] on label "REMC" at bounding box center [313, 318] width 31 height 18
click at [298, 315] on input "REMC" at bounding box center [302, 313] width 9 height 9
radio input "true"
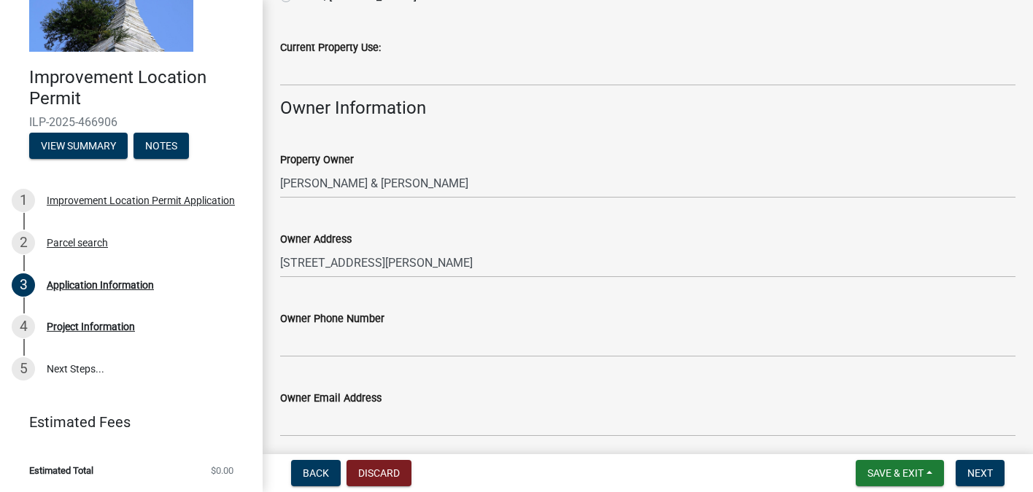
scroll to position [357, 0]
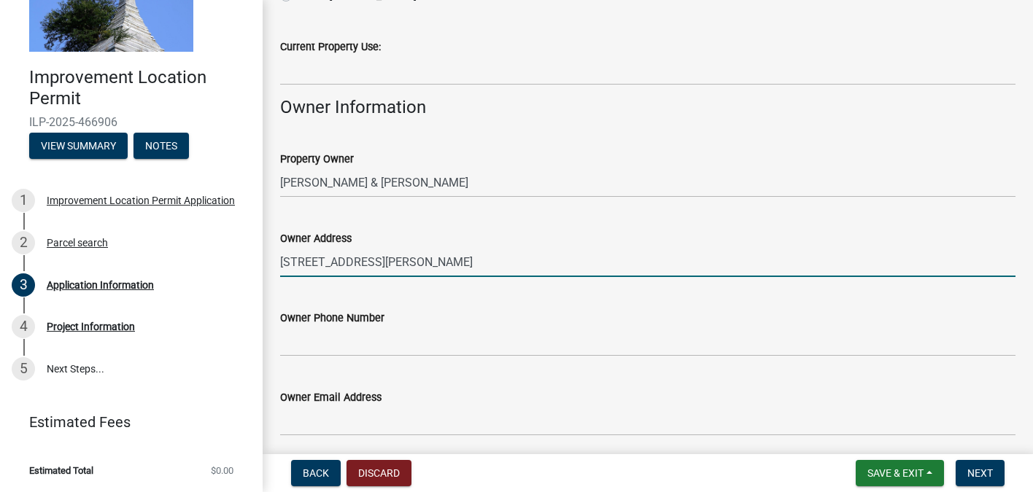
click at [429, 263] on input "5210 MONTAVIA LANE" at bounding box center [647, 262] width 735 height 30
type input "5"
type input "[STREET_ADDRESS]"
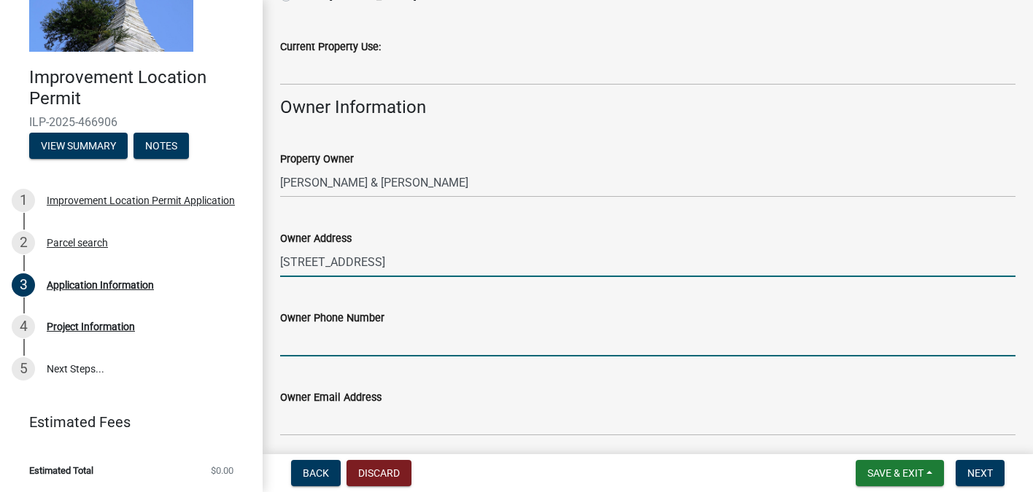
type input "8126141630"
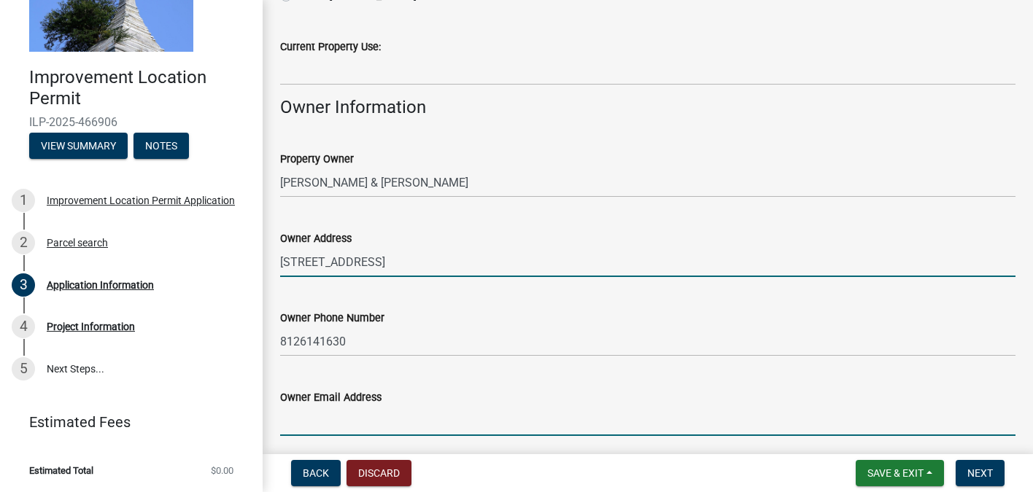
type input "[EMAIL_ADDRESS][DOMAIN_NAME]"
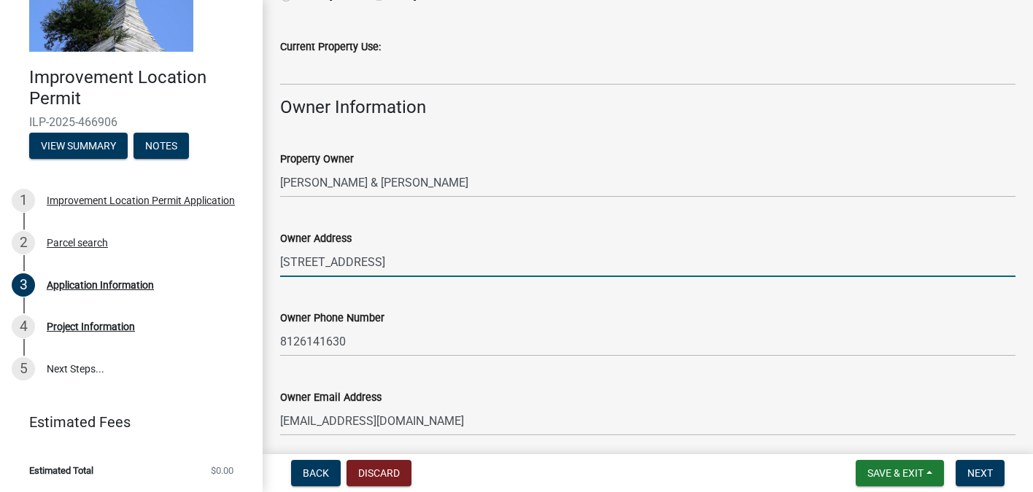
type input "[PERSON_NAME]"
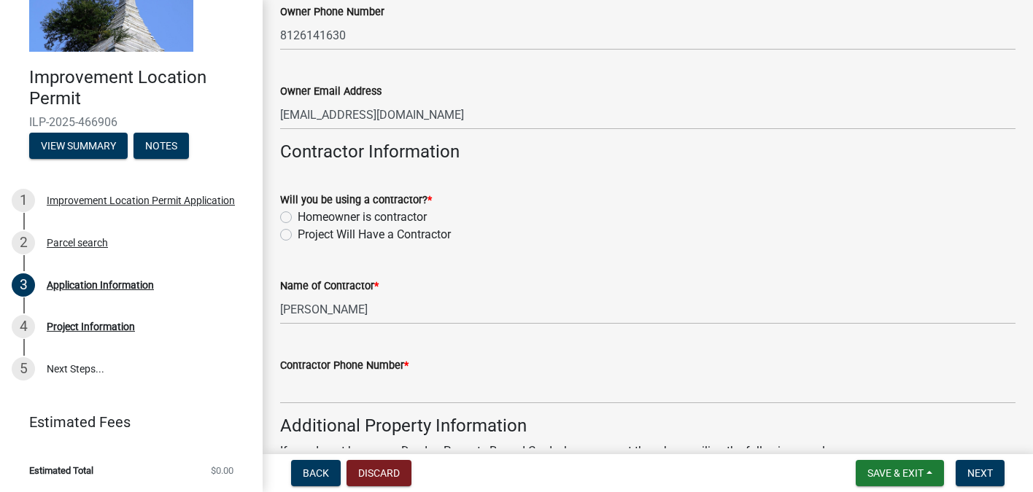
scroll to position [664, 0]
click at [298, 234] on label "Project Will Have a Contractor" at bounding box center [374, 234] width 153 height 18
click at [298, 234] on input "Project Will Have a Contractor" at bounding box center [302, 229] width 9 height 9
radio input "true"
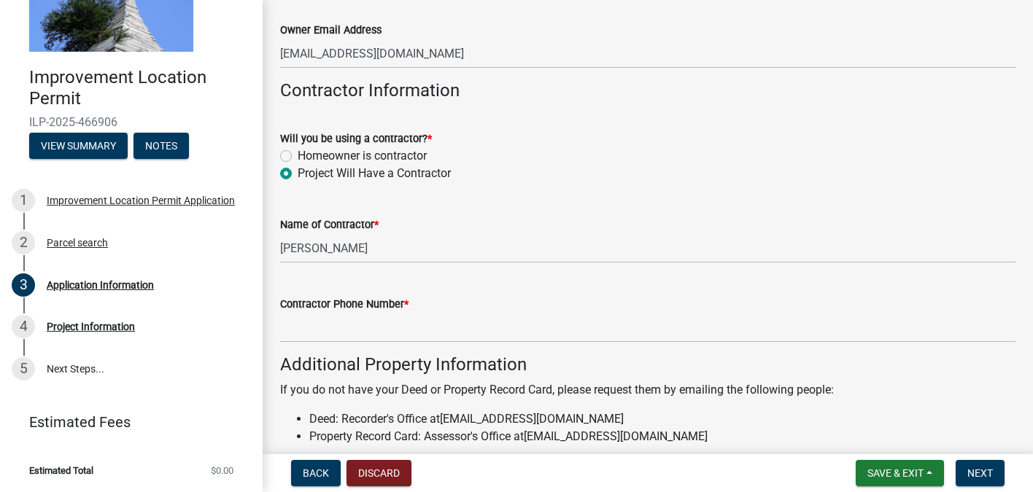
scroll to position [737, 0]
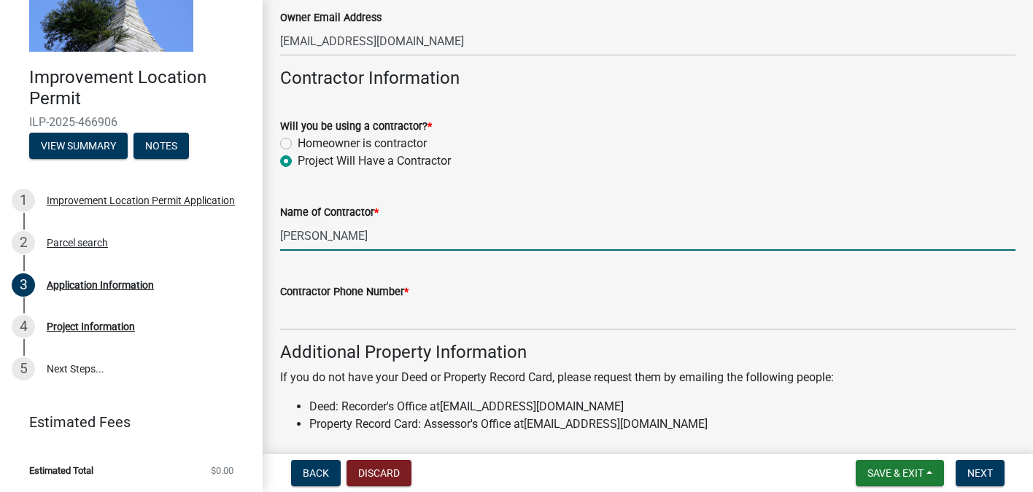
drag, startPoint x: 406, startPoint y: 239, endPoint x: 274, endPoint y: 237, distance: 132.8
click at [274, 237] on div "Name of Contractor * Jillian Sigamala" at bounding box center [647, 217] width 757 height 68
type input "Blake Comer"
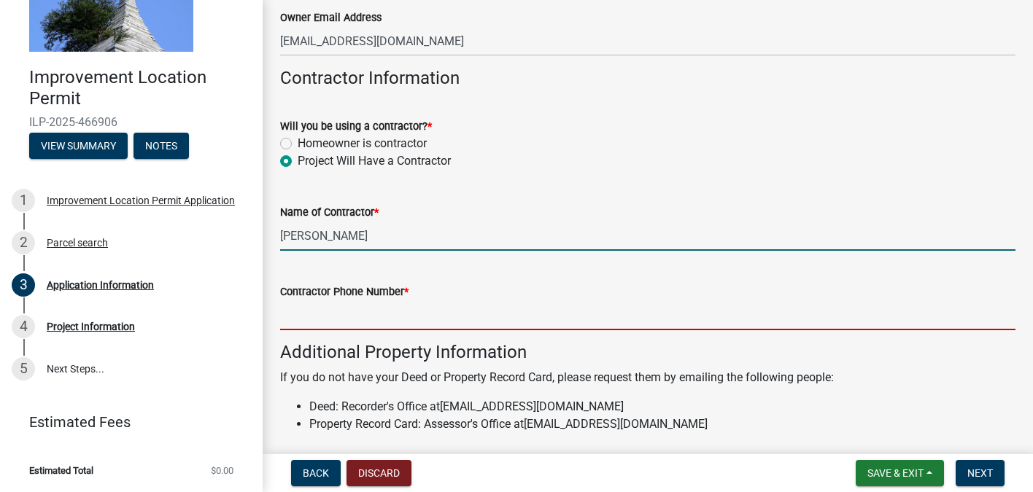
click at [331, 319] on input "Contractor Phone Number *" at bounding box center [647, 316] width 735 height 30
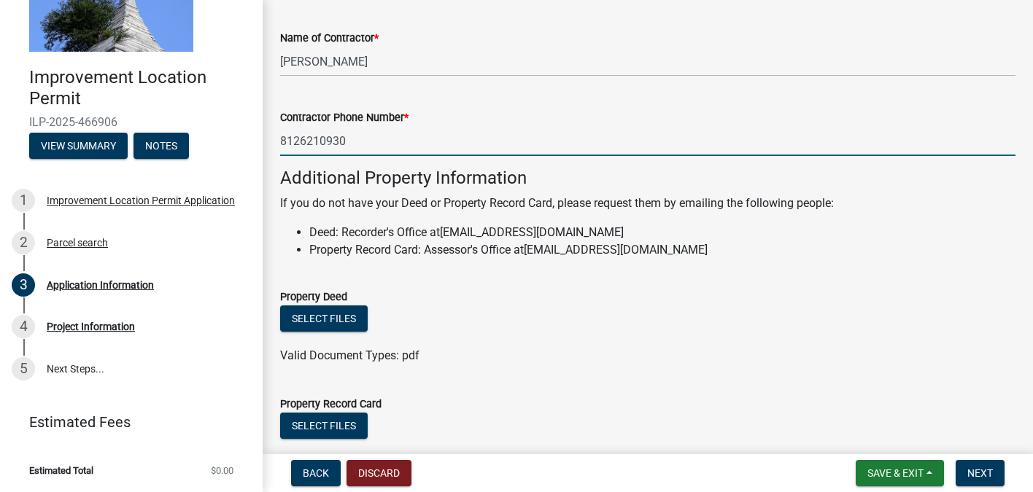
scroll to position [1004, 0]
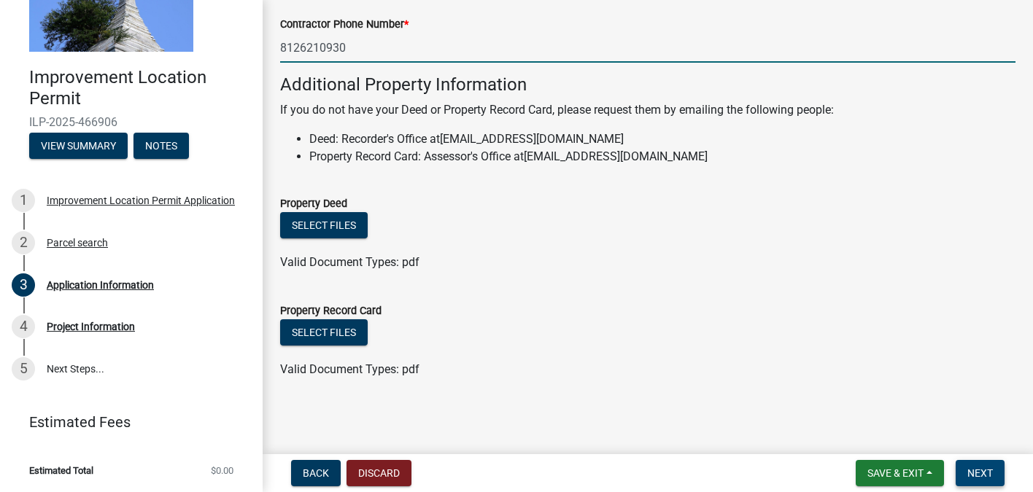
type input "8126210930"
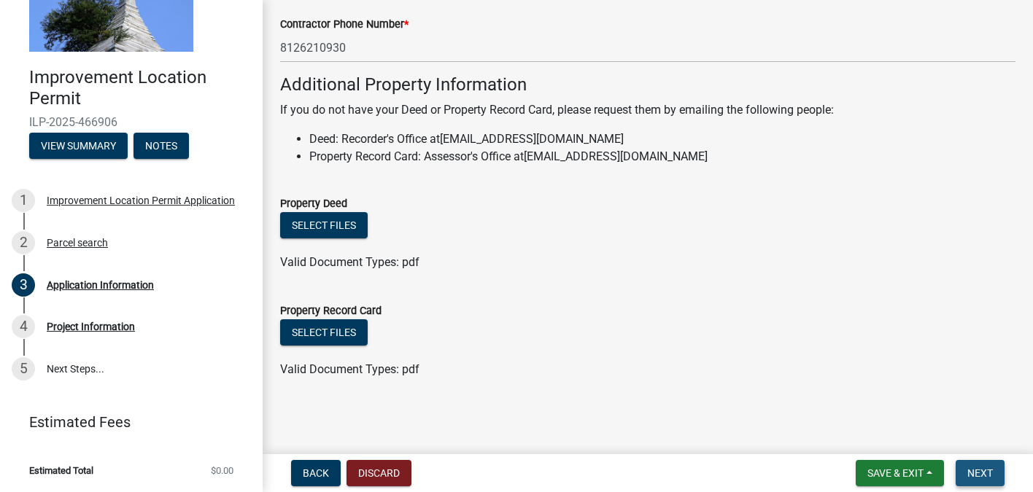
click at [982, 470] on span "Next" at bounding box center [980, 474] width 26 height 12
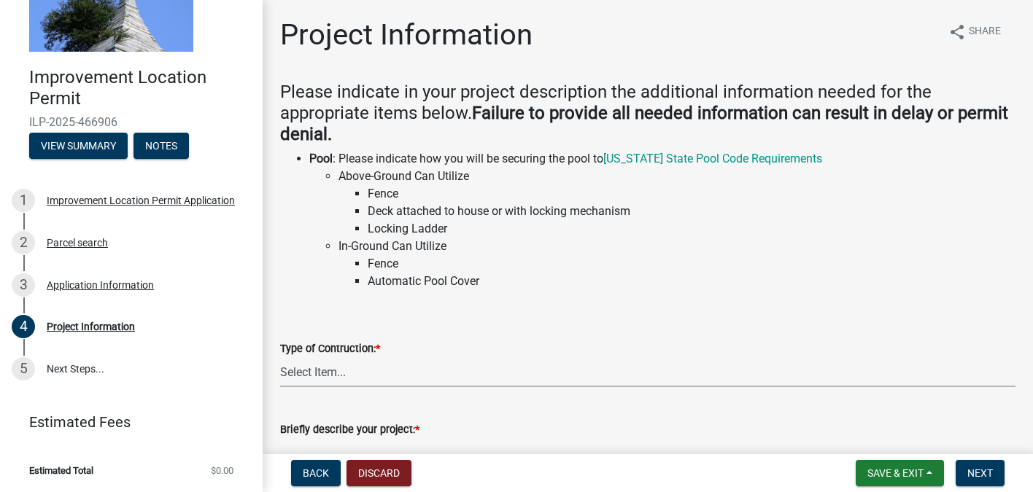
click at [367, 374] on select "Select Item... Addition Attached Garage Boat Dock Cell Tower/Co-Locate Commerci…" at bounding box center [647, 372] width 735 height 30
click at [280, 357] on select "Select Item... Addition Attached Garage Boat Dock Cell Tower/Co-Locate Commerci…" at bounding box center [647, 372] width 735 height 30
select select "dd9adb89-9a3c-4bc9-90d3-fd9cd60e52ec"
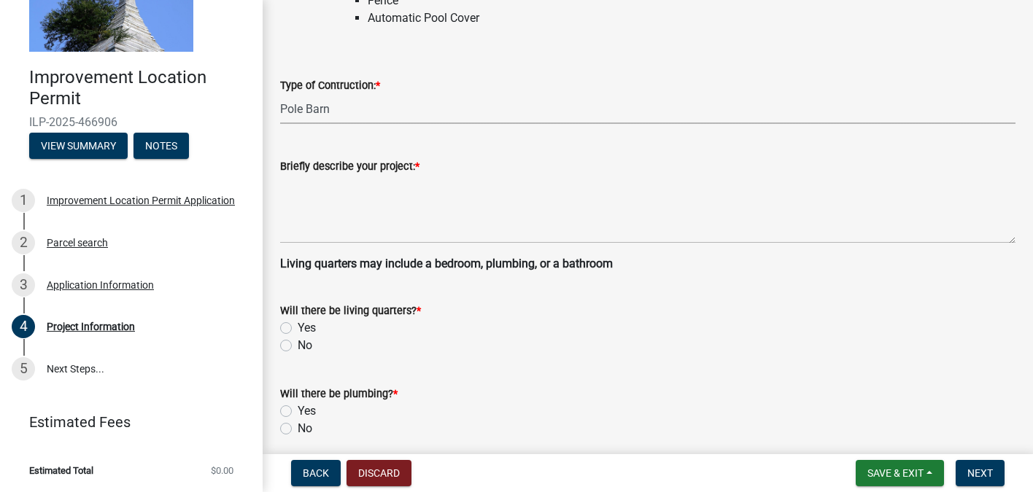
scroll to position [265, 0]
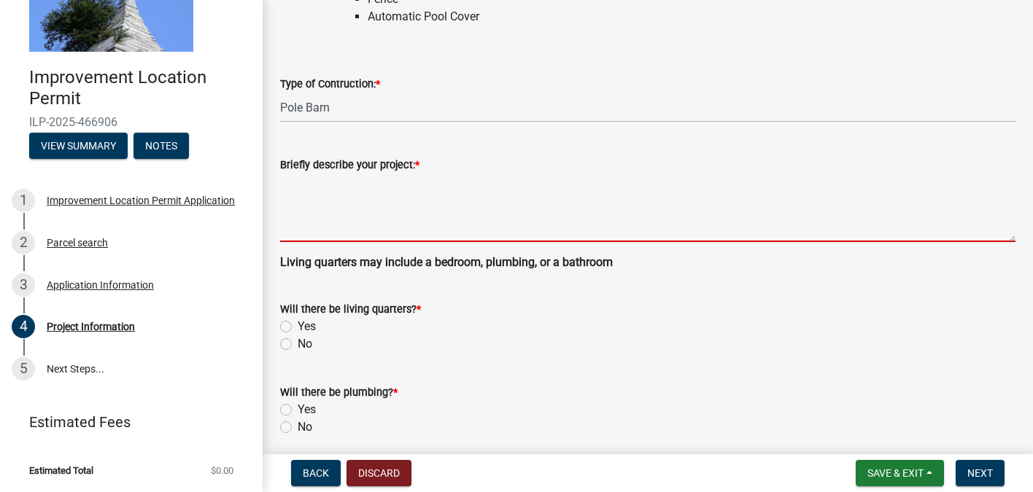
click at [344, 206] on textarea "Briefly describe your project: *" at bounding box center [647, 208] width 735 height 69
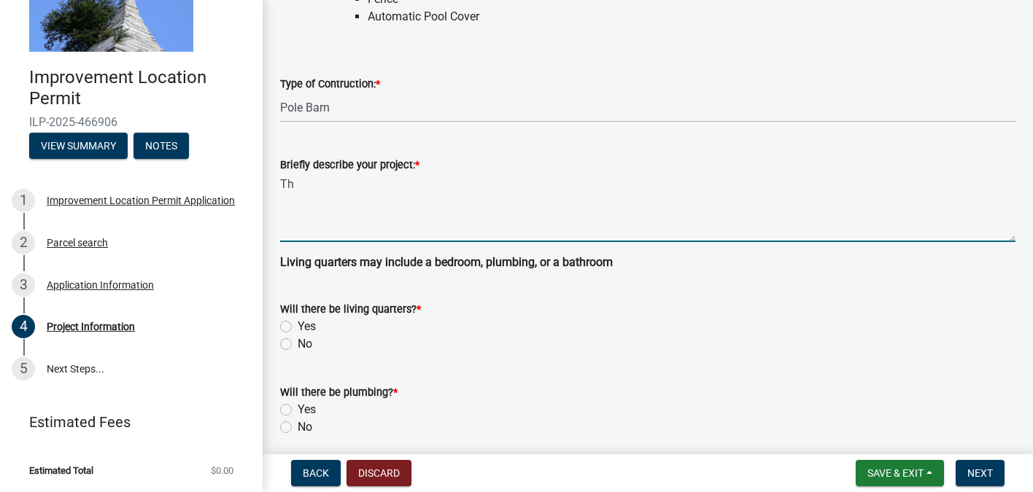
type textarea "T"
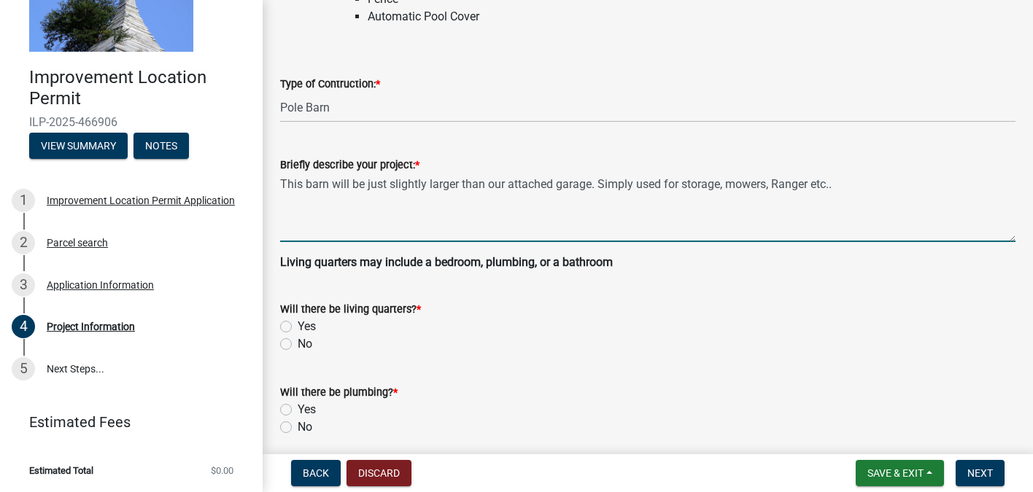
type textarea "This barn will be just slightly larger than our attached garage. Simply used fo…"
click at [298, 345] on label "No" at bounding box center [305, 345] width 15 height 18
click at [298, 345] on input "No" at bounding box center [302, 340] width 9 height 9
radio input "true"
click at [601, 181] on textarea "This barn will be just slightly larger than our attached garage. Simply used fo…" at bounding box center [647, 208] width 735 height 69
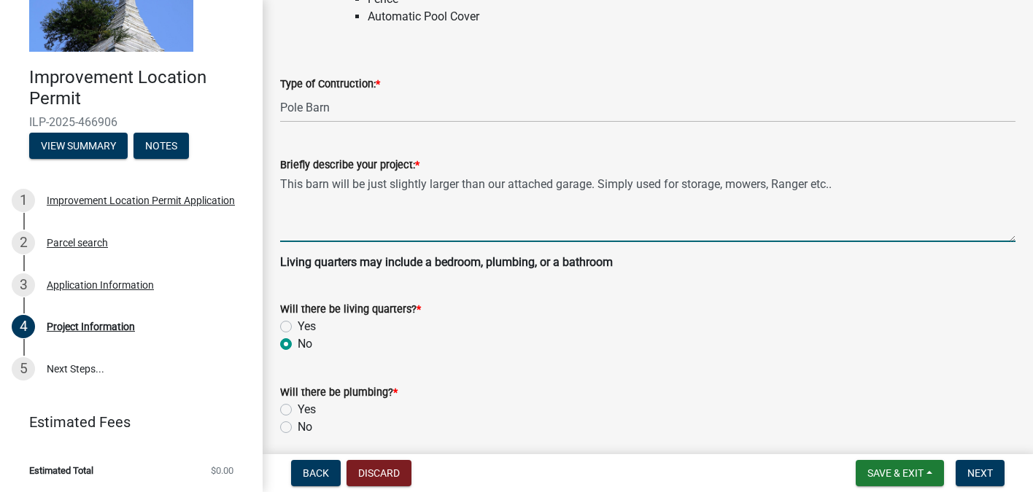
click at [595, 186] on textarea "This barn will be just slightly larger than our attached garage. Simply used fo…" at bounding box center [647, 208] width 735 height 69
click at [991, 187] on textarea "This barn will be just slightly larger than our attached garage. Gravel floor, …" at bounding box center [647, 208] width 735 height 69
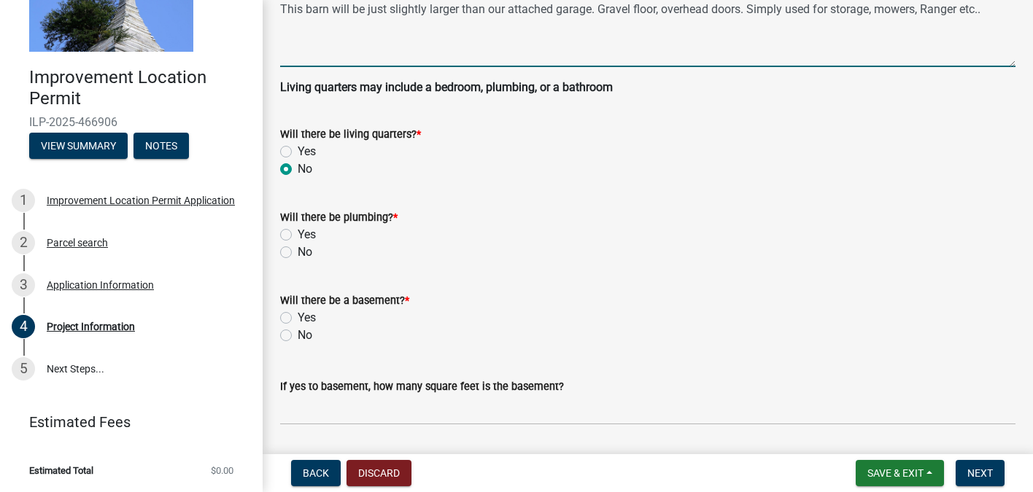
scroll to position [445, 0]
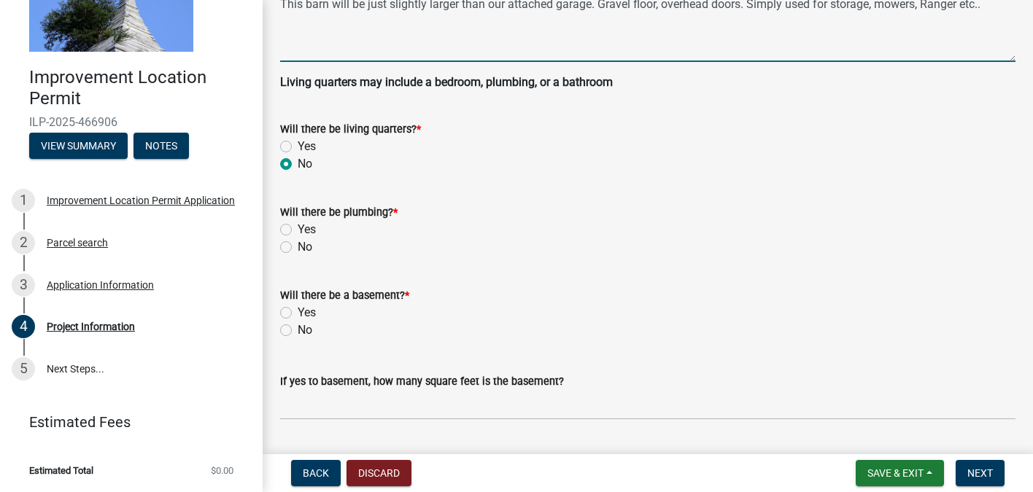
type textarea "This barn will be just slightly larger than our attached garage. Gravel floor, …"
click at [298, 247] on label "No" at bounding box center [305, 248] width 15 height 18
click at [298, 247] on input "No" at bounding box center [302, 243] width 9 height 9
radio input "true"
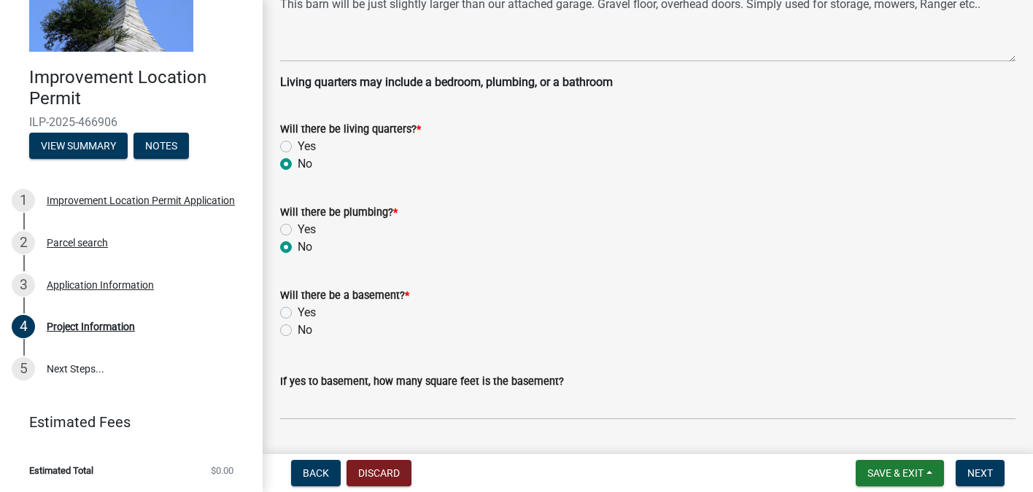
click at [298, 326] on label "No" at bounding box center [305, 331] width 15 height 18
click at [298, 326] on input "No" at bounding box center [302, 326] width 9 height 9
radio input "true"
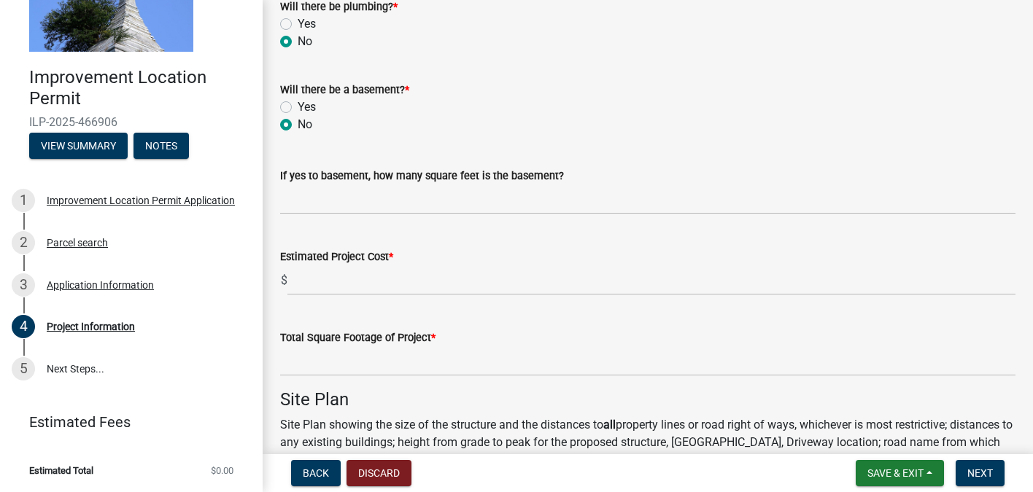
scroll to position [655, 0]
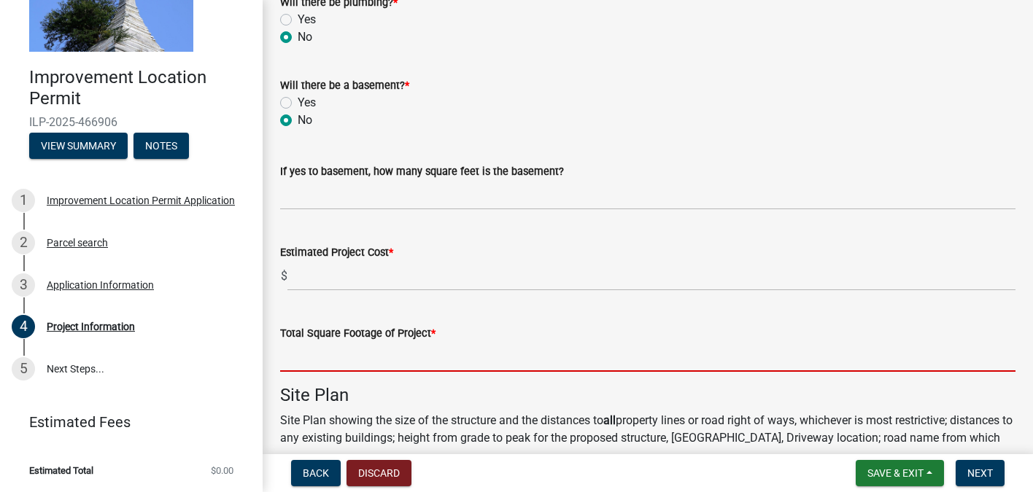
click at [367, 363] on input "text" at bounding box center [647, 357] width 735 height 30
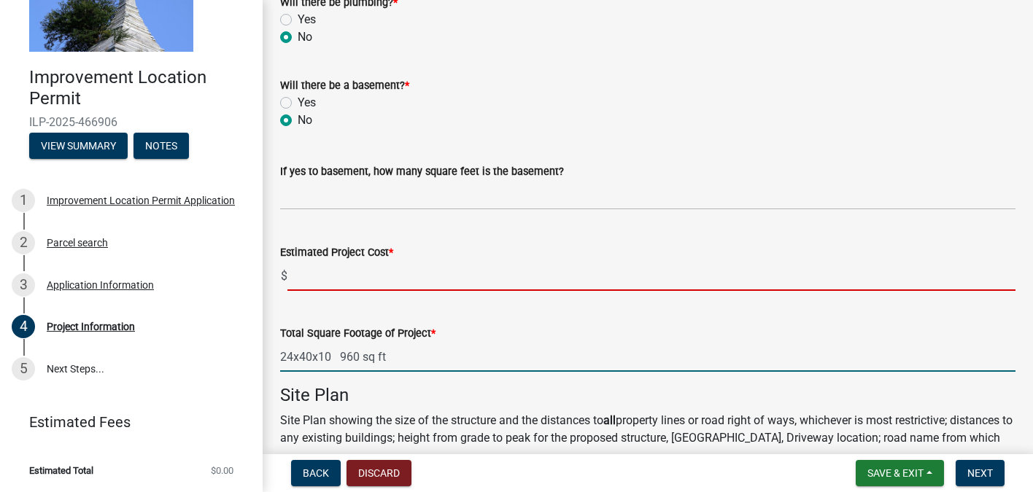
type input "244010960"
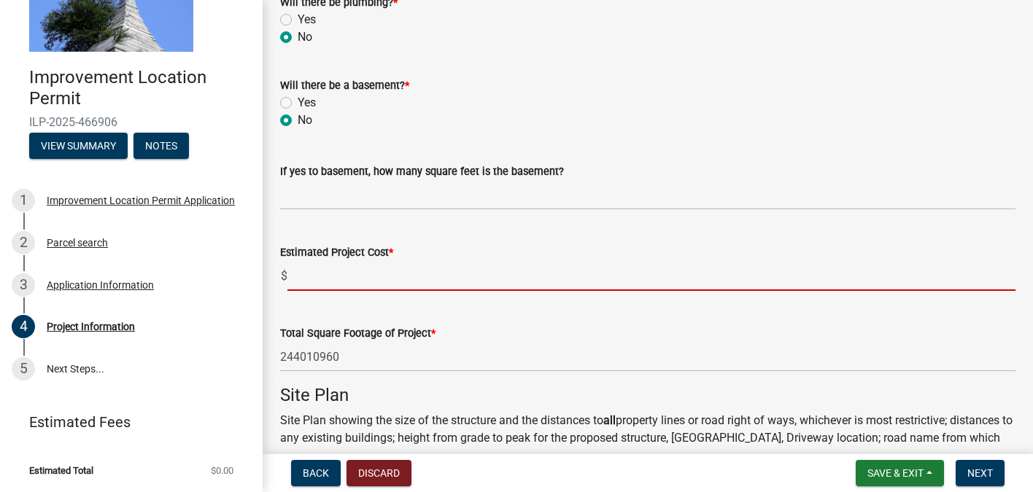
click at [317, 276] on input "text" at bounding box center [651, 276] width 728 height 30
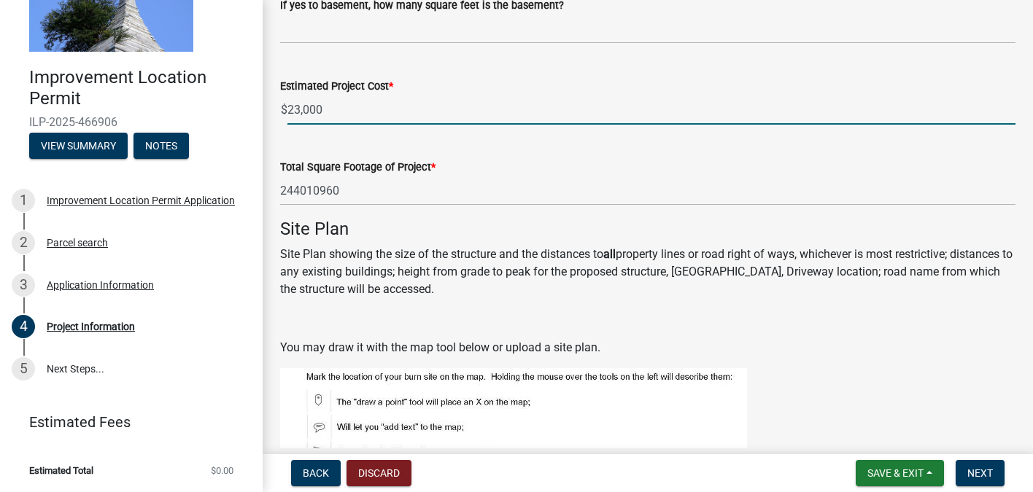
scroll to position [823, 0]
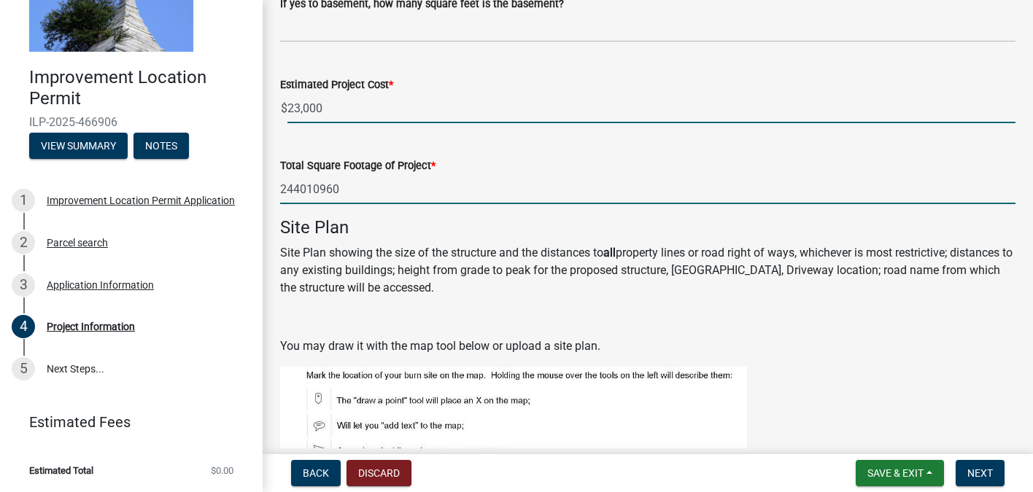
type input "23000"
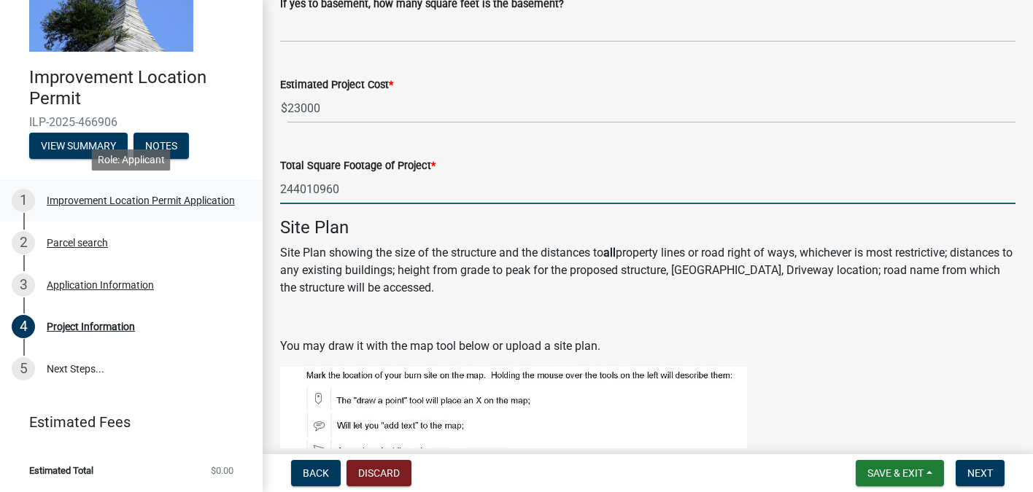
drag, startPoint x: 349, startPoint y: 189, endPoint x: 182, endPoint y: 200, distance: 166.7
click at [182, 199] on div "Improvement Location Permit ILP-2025-466906 View Summary Notes 1 Improvement Lo…" at bounding box center [516, 246] width 1033 height 492
drag, startPoint x: 353, startPoint y: 193, endPoint x: 280, endPoint y: 189, distance: 73.1
click at [280, 189] on input "244010960" at bounding box center [647, 189] width 735 height 30
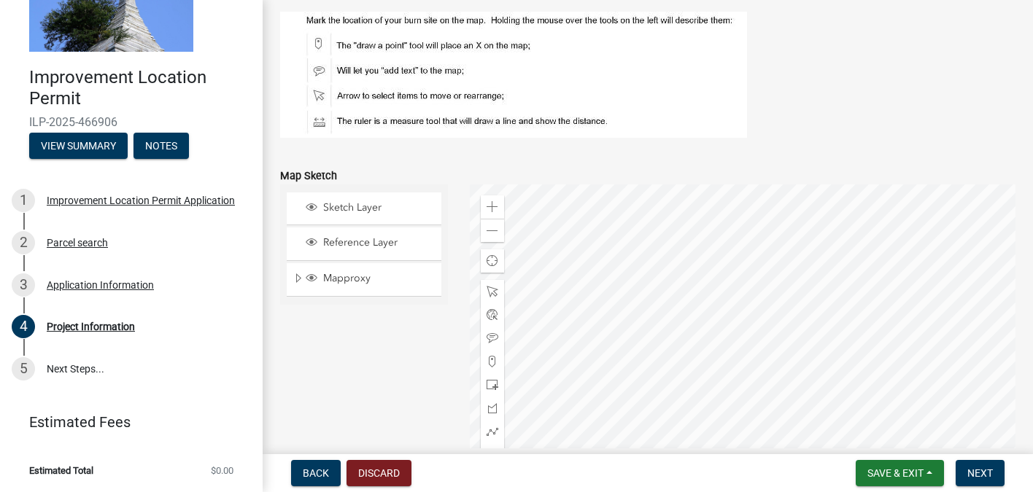
scroll to position [1180, 0]
type input "960"
click at [493, 358] on span at bounding box center [493, 360] width 12 height 12
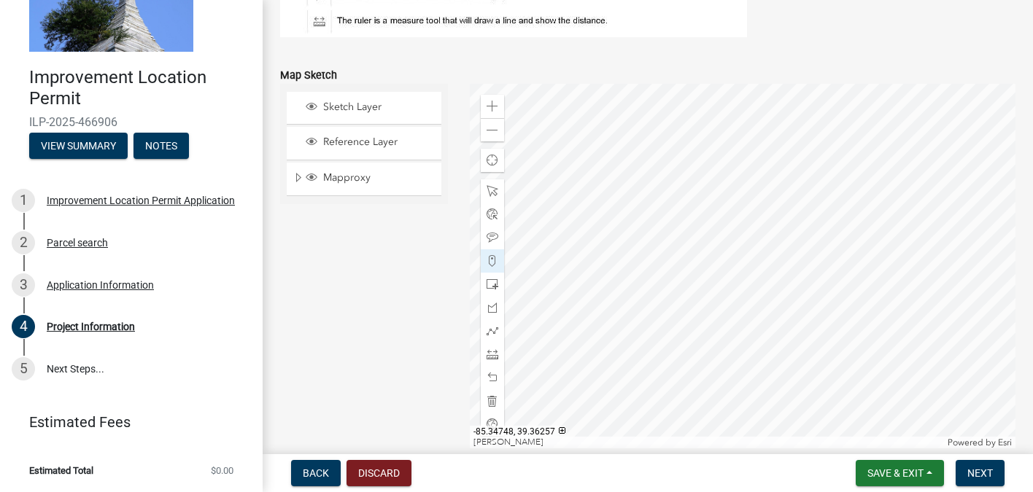
click at [728, 195] on div at bounding box center [743, 266] width 546 height 365
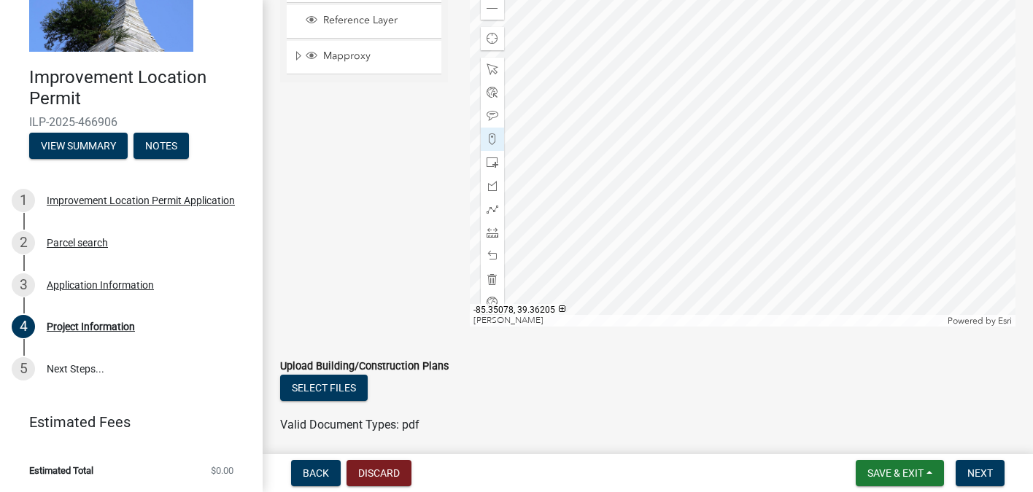
scroll to position [1456, 0]
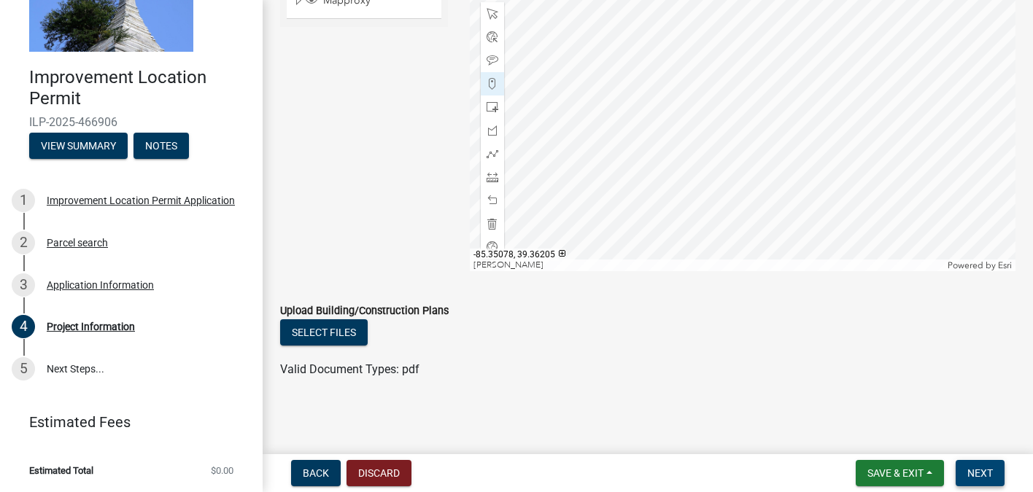
click at [984, 476] on span "Next" at bounding box center [980, 474] width 26 height 12
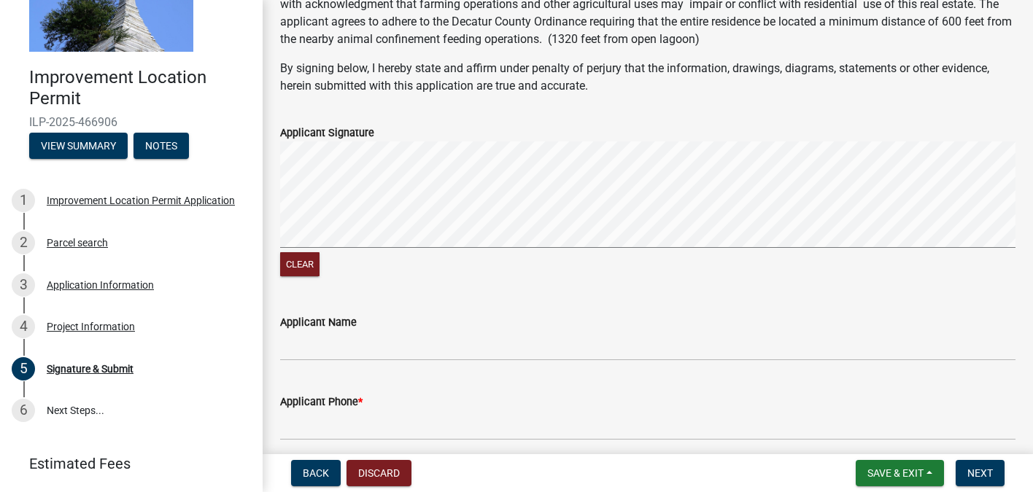
scroll to position [123, 0]
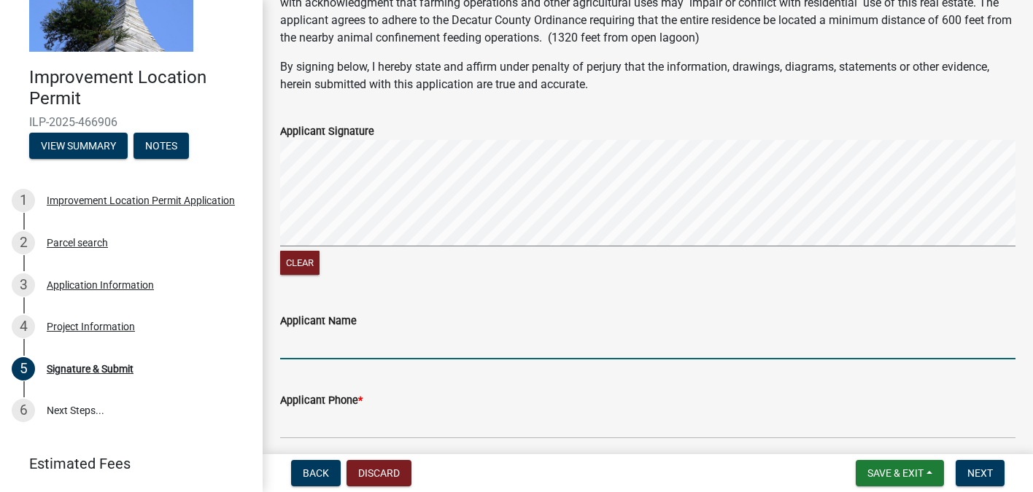
click at [351, 338] on input "Applicant Name" at bounding box center [647, 345] width 735 height 30
type input "[PERSON_NAME]"
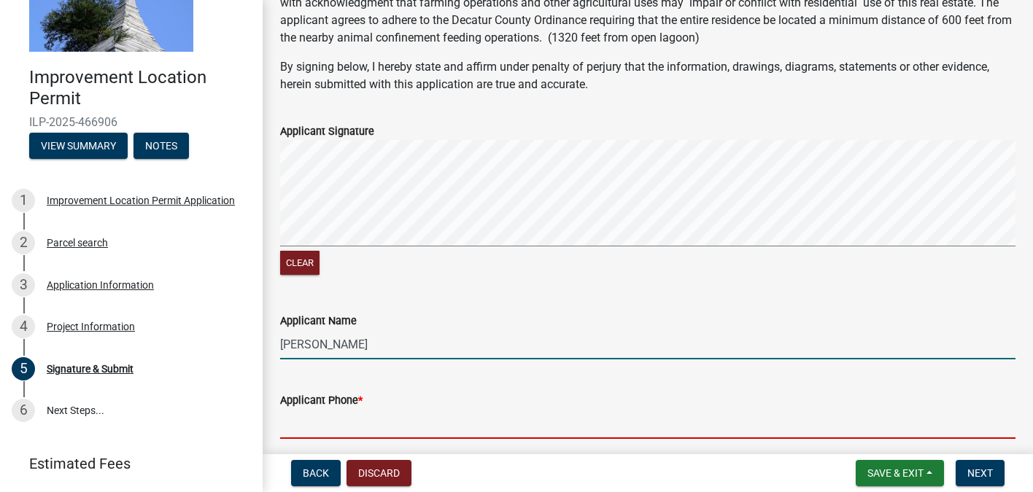
type input "8126141630"
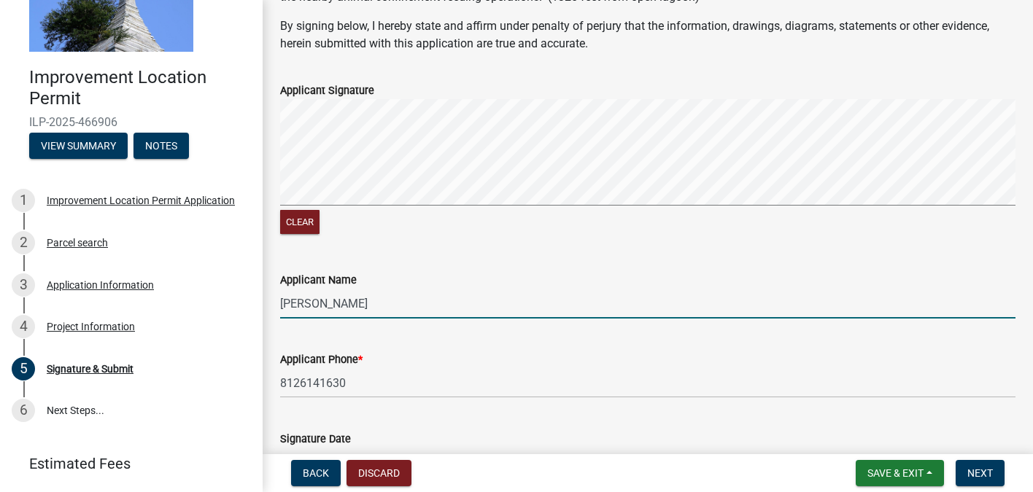
scroll to position [165, 0]
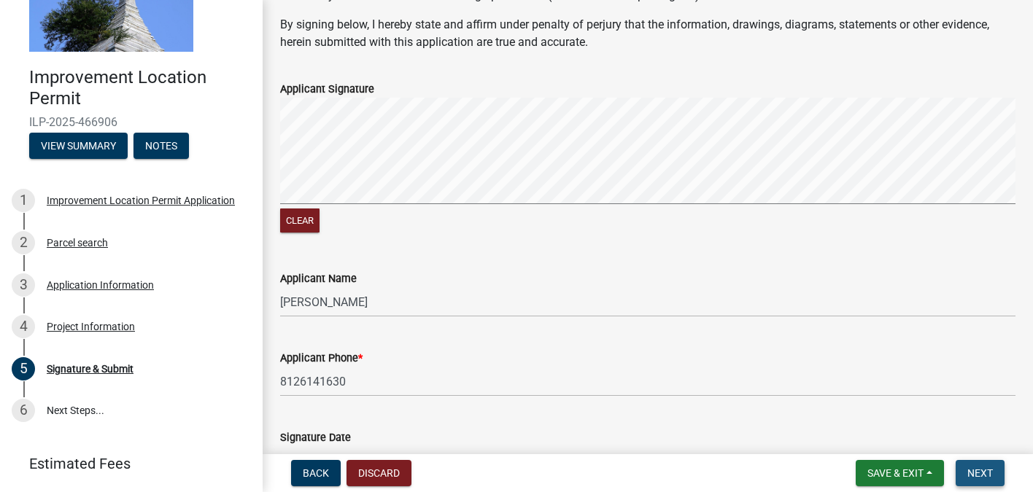
click at [990, 475] on span "Next" at bounding box center [980, 474] width 26 height 12
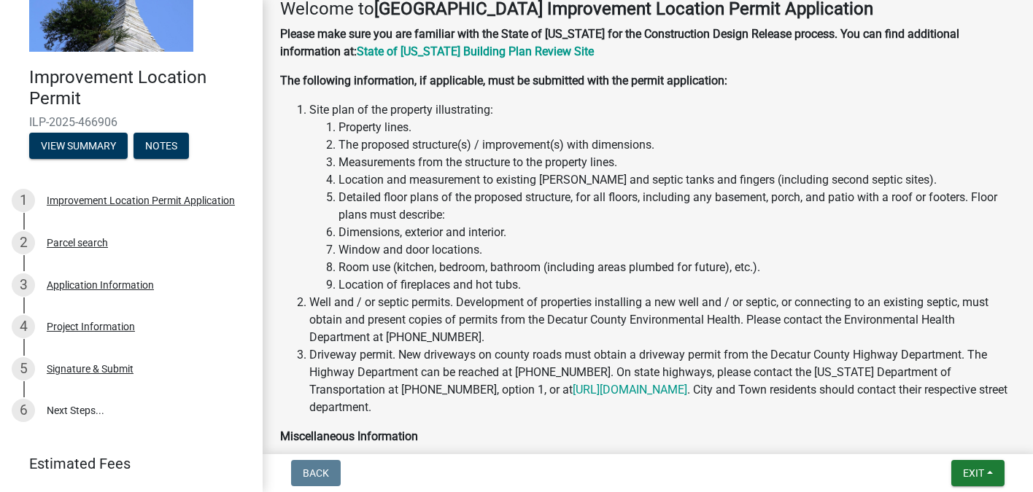
scroll to position [468, 0]
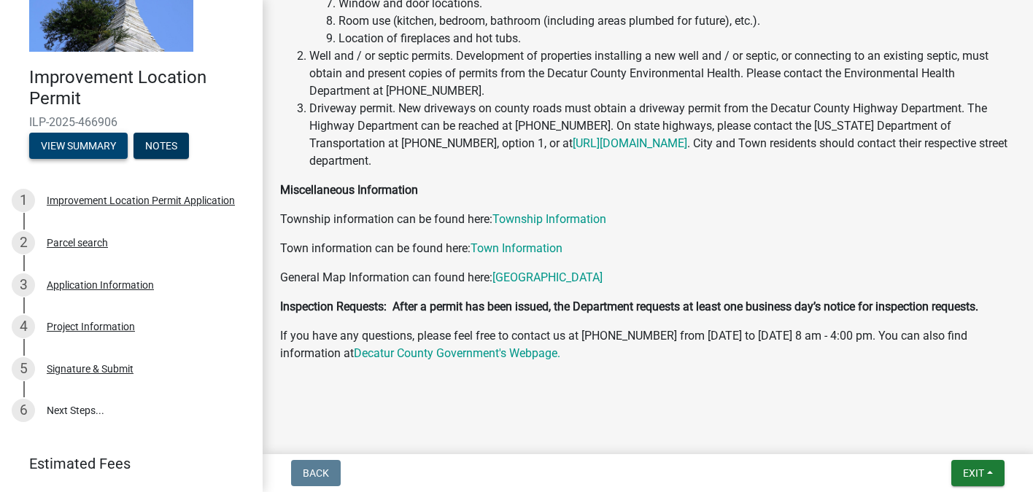
click at [91, 149] on button "View Summary" at bounding box center [78, 146] width 98 height 26
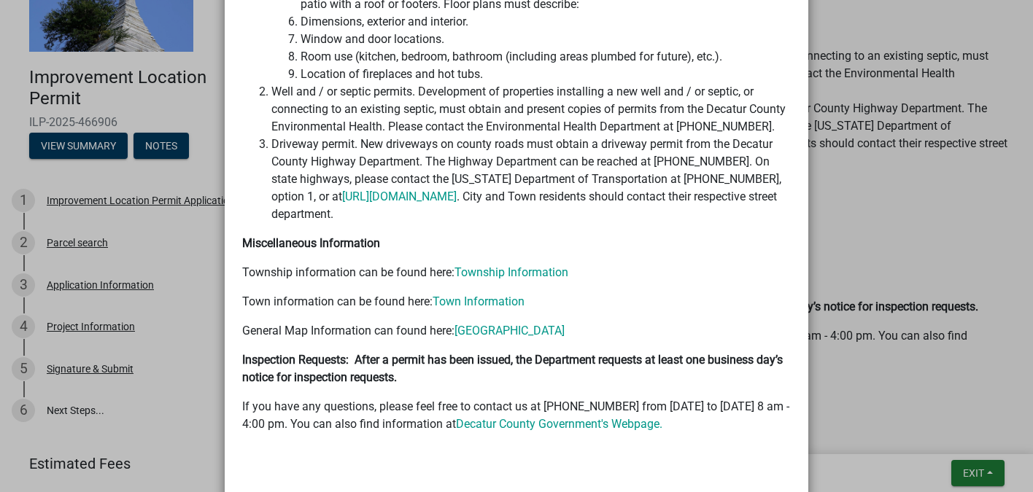
scroll to position [497, 0]
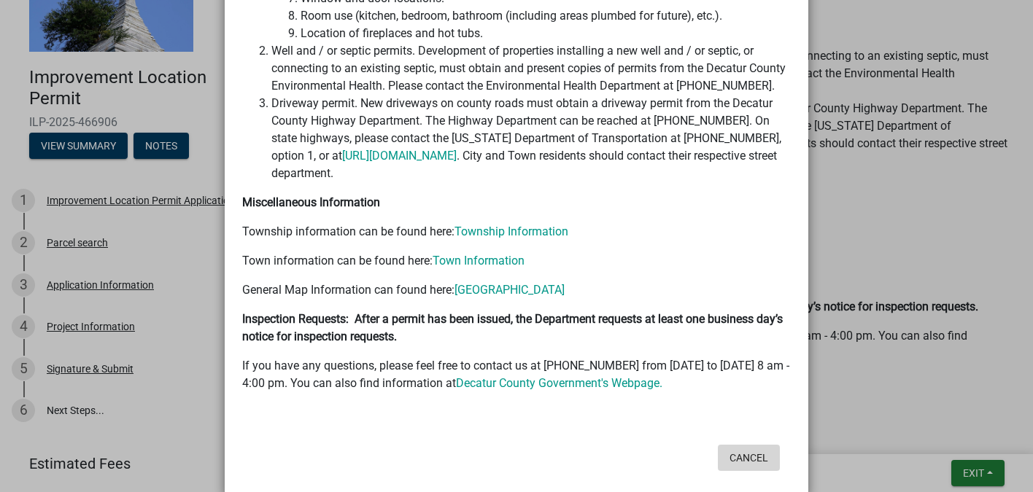
click at [751, 445] on button "Cancel" at bounding box center [749, 458] width 62 height 26
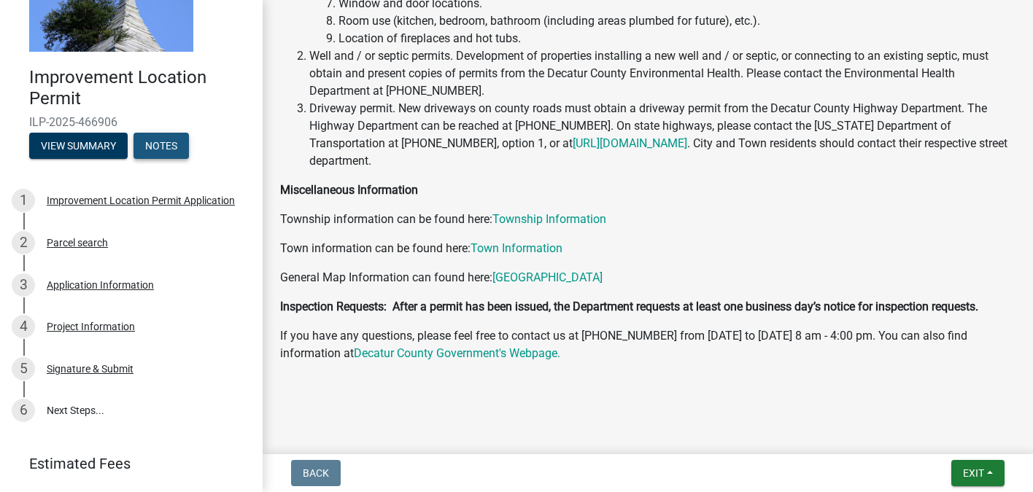
click at [160, 142] on button "Notes" at bounding box center [160, 146] width 55 height 26
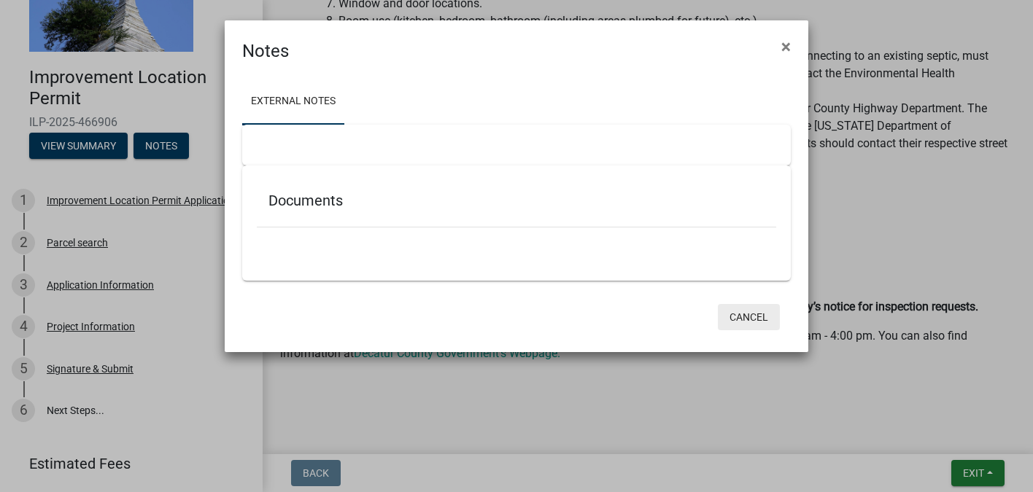
click at [741, 314] on button "Cancel" at bounding box center [749, 317] width 62 height 26
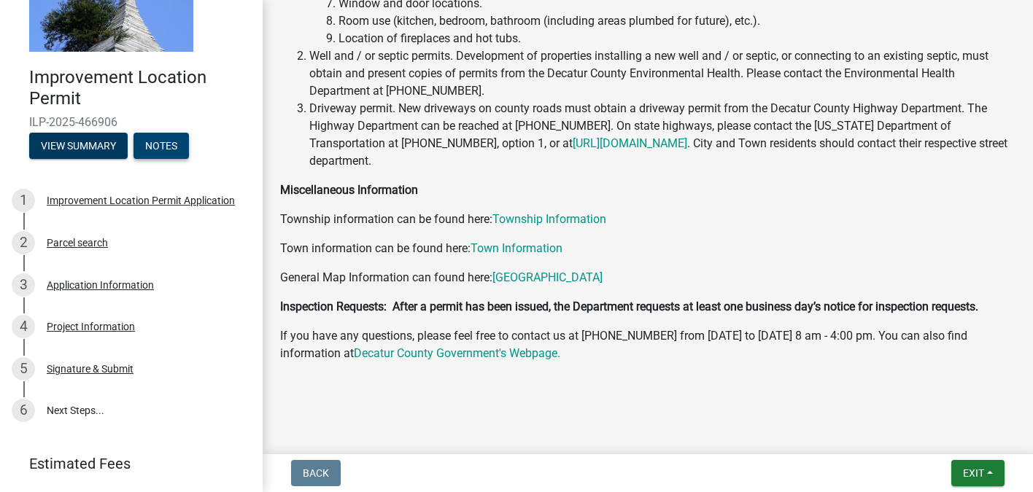
scroll to position [0, 0]
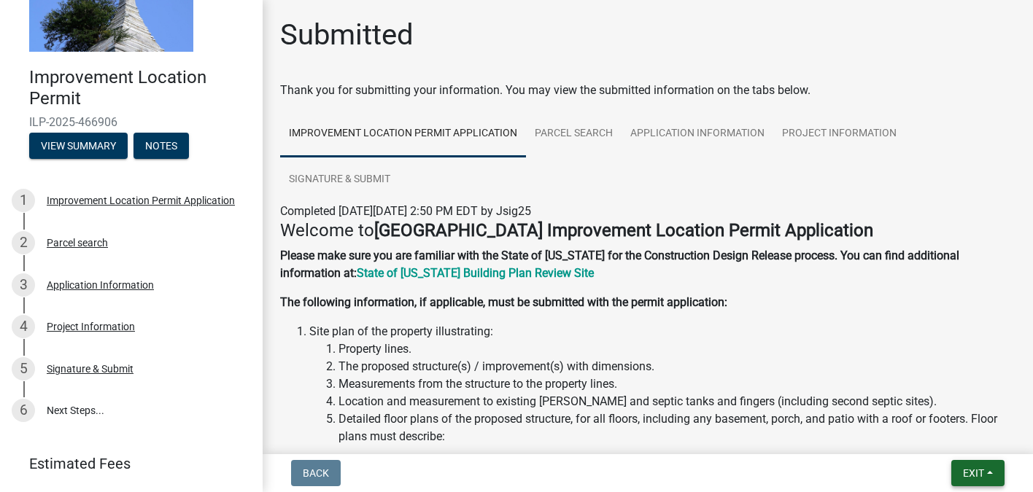
click at [972, 472] on span "Exit" at bounding box center [973, 474] width 21 height 12
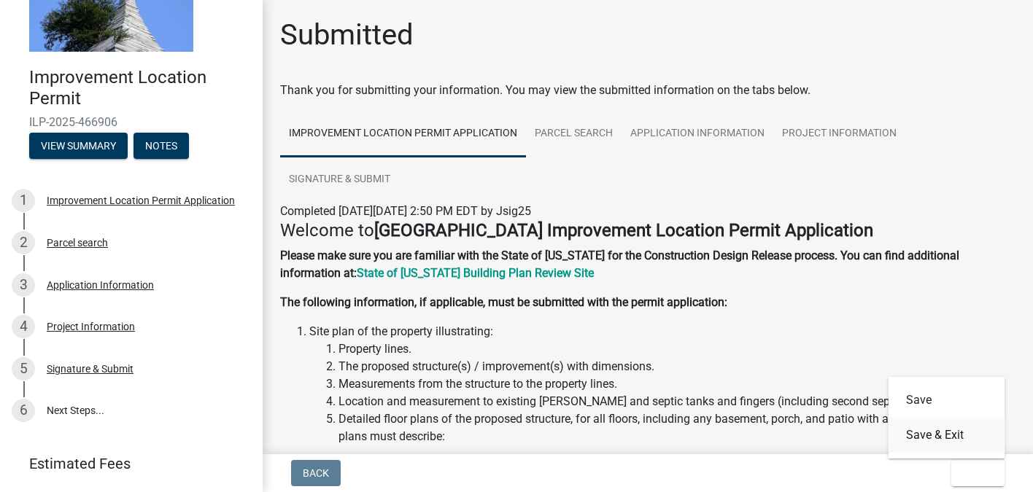
click at [935, 438] on button "Save & Exit" at bounding box center [946, 435] width 117 height 35
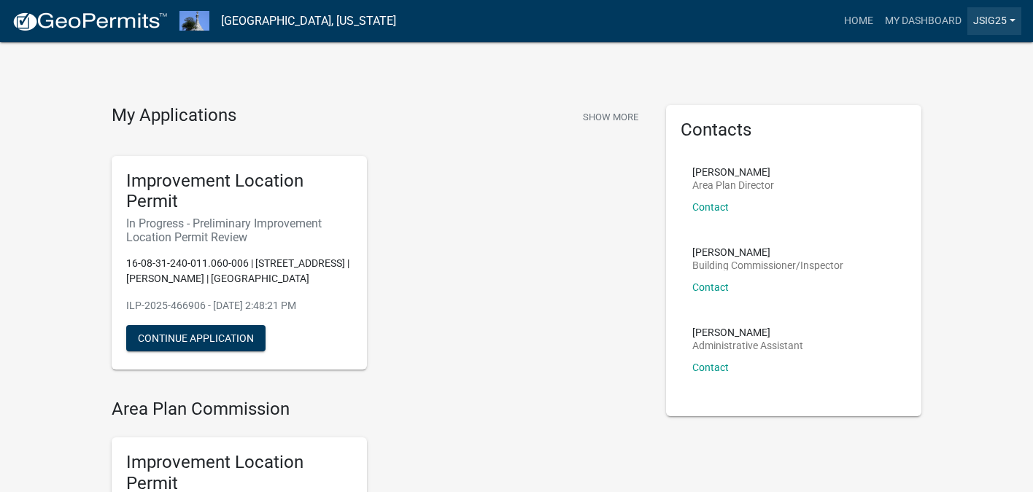
click at [1013, 20] on link "Jsig25" at bounding box center [994, 21] width 54 height 28
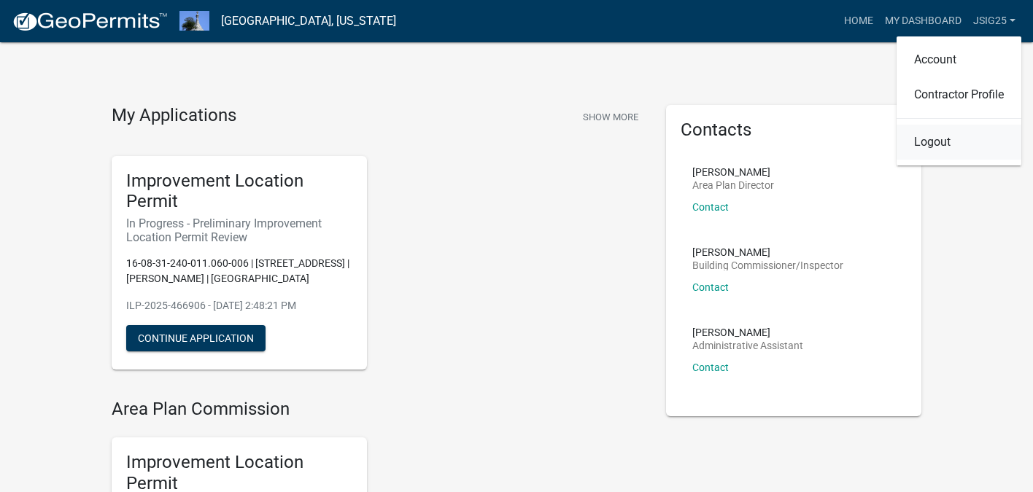
click at [956, 141] on link "Logout" at bounding box center [959, 142] width 125 height 35
